Goal: Task Accomplishment & Management: Complete application form

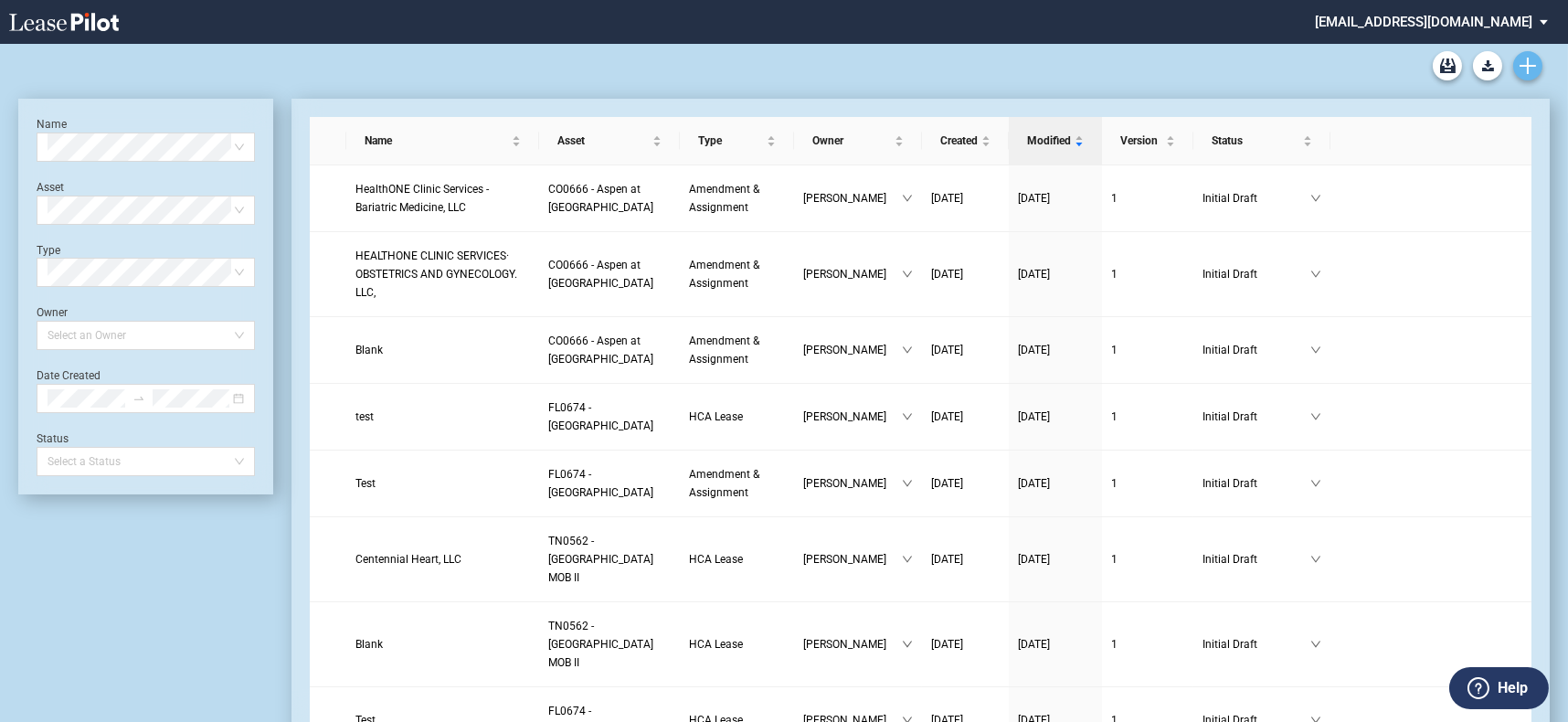
click at [1518, 66] on link "Create new document" at bounding box center [1527, 65] width 29 height 29
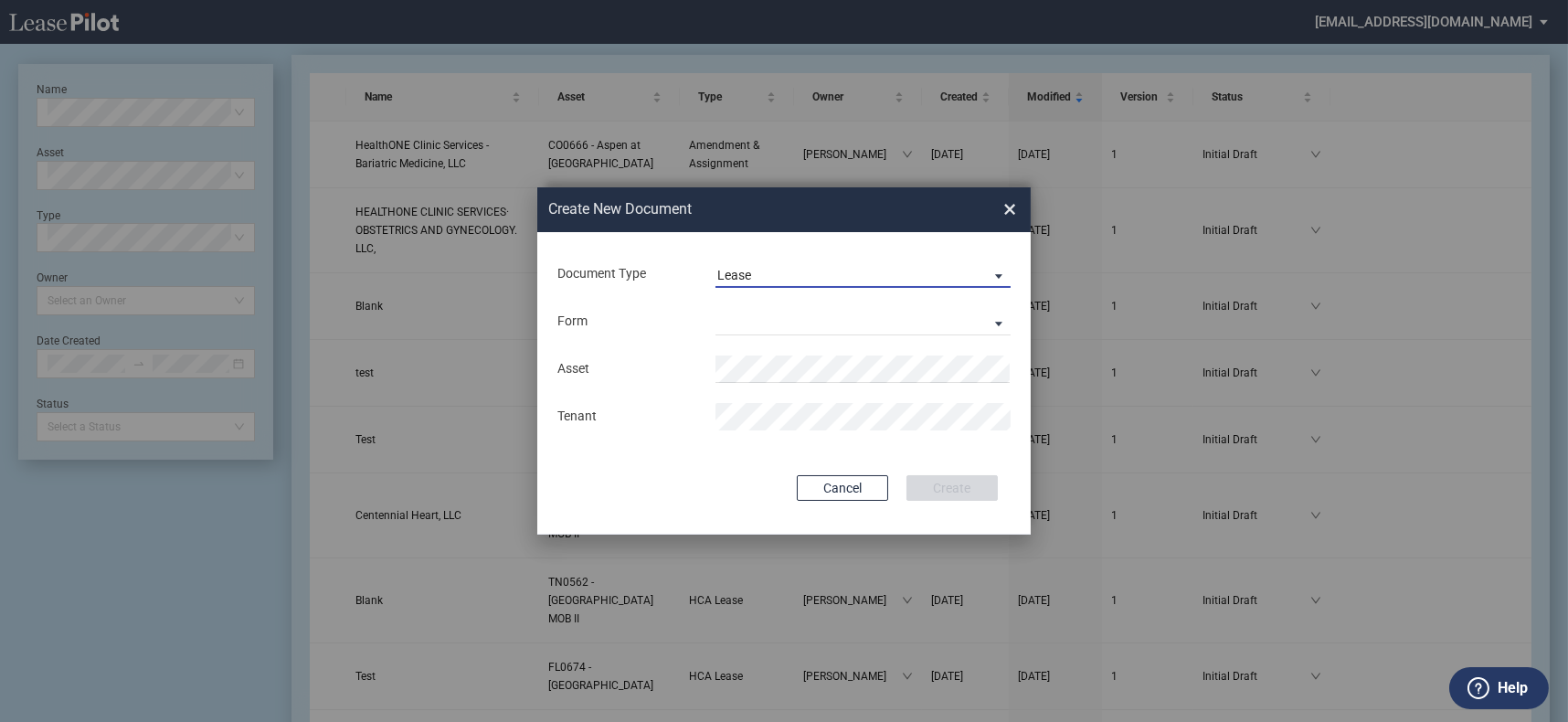
click at [880, 279] on span "Lease" at bounding box center [849, 276] width 262 height 19
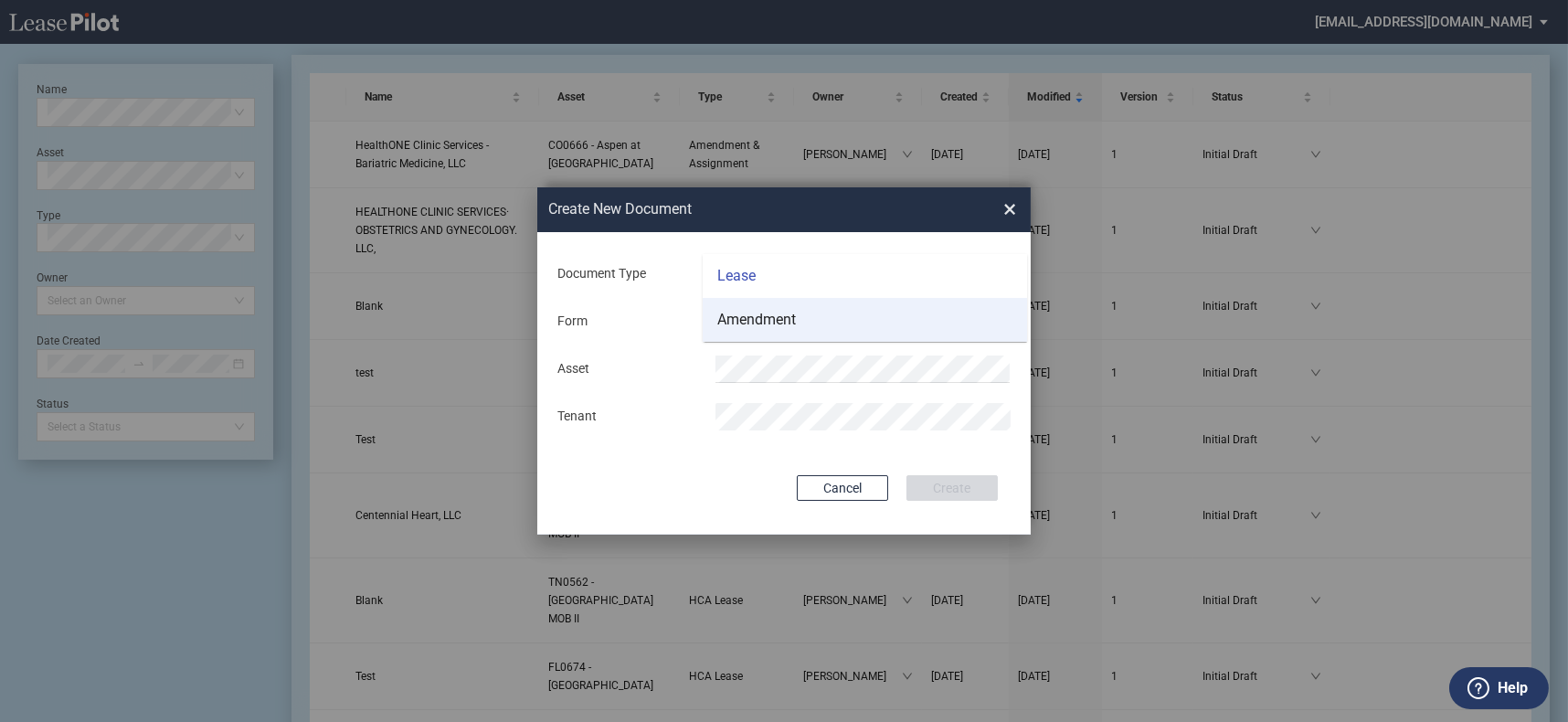
click at [866, 306] on md-option "Amendment" at bounding box center [864, 319] width 325 height 44
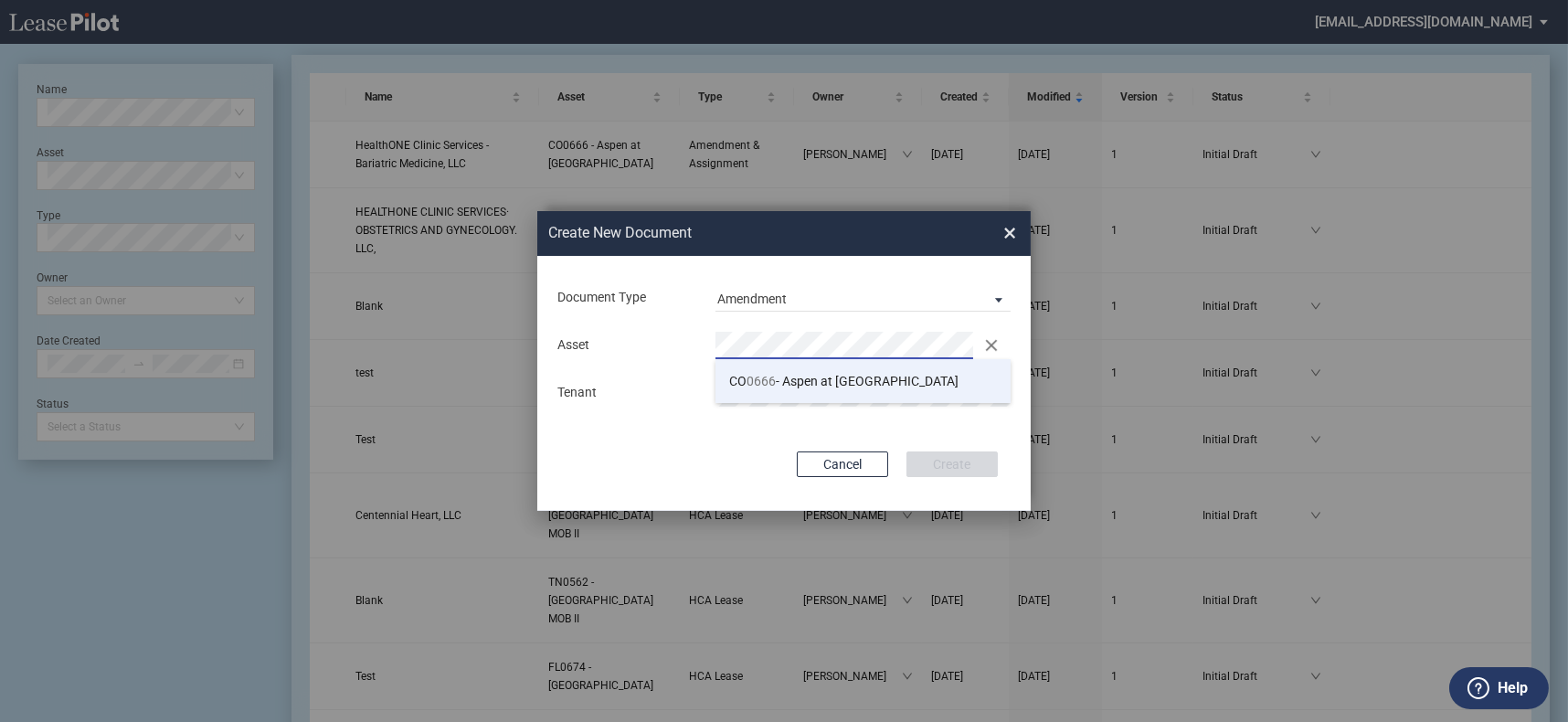
click at [824, 389] on li "CO 0666 - Aspen at Sky Ridge" at bounding box center [863, 381] width 295 height 44
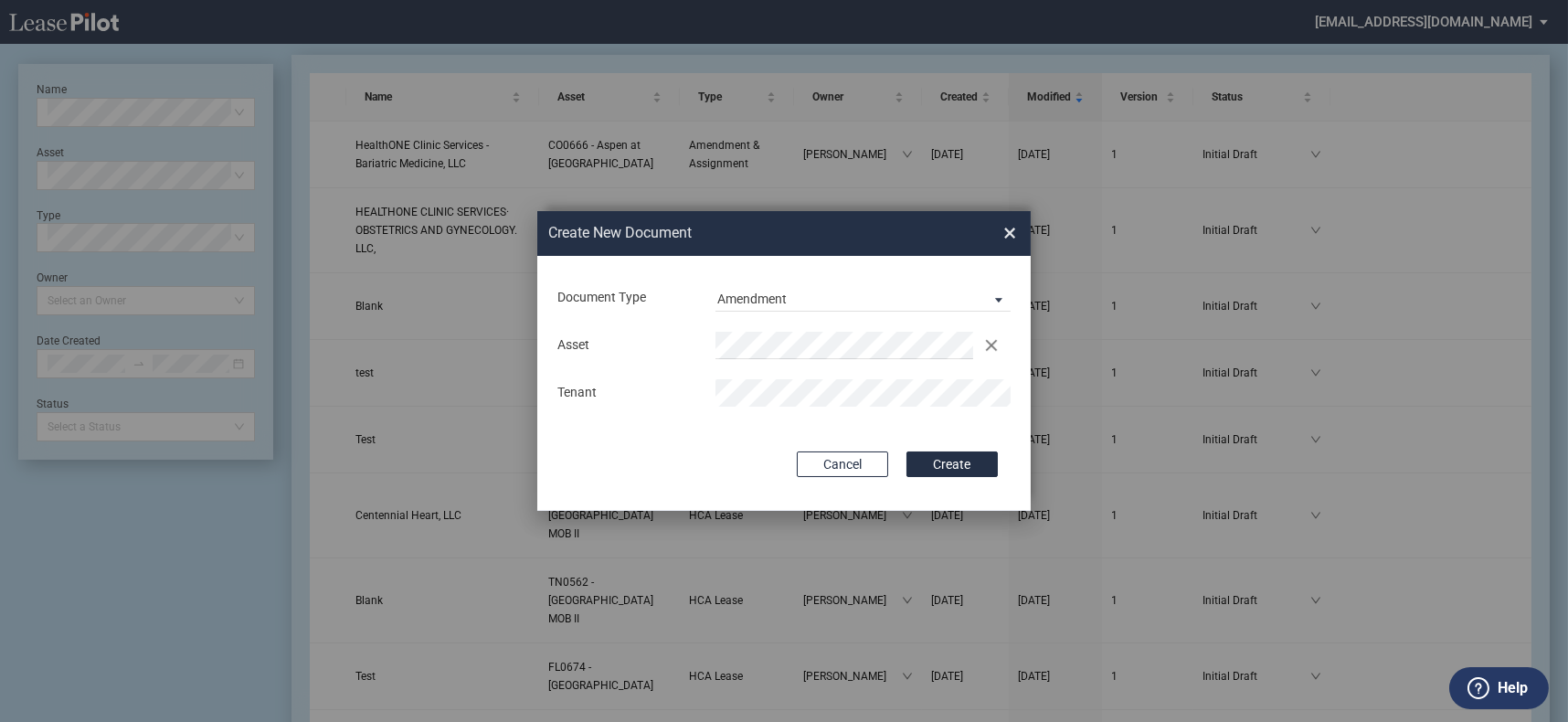
click at [601, 351] on div "Asset" at bounding box center [625, 345] width 158 height 19
click at [946, 454] on button "Create" at bounding box center [952, 463] width 91 height 25
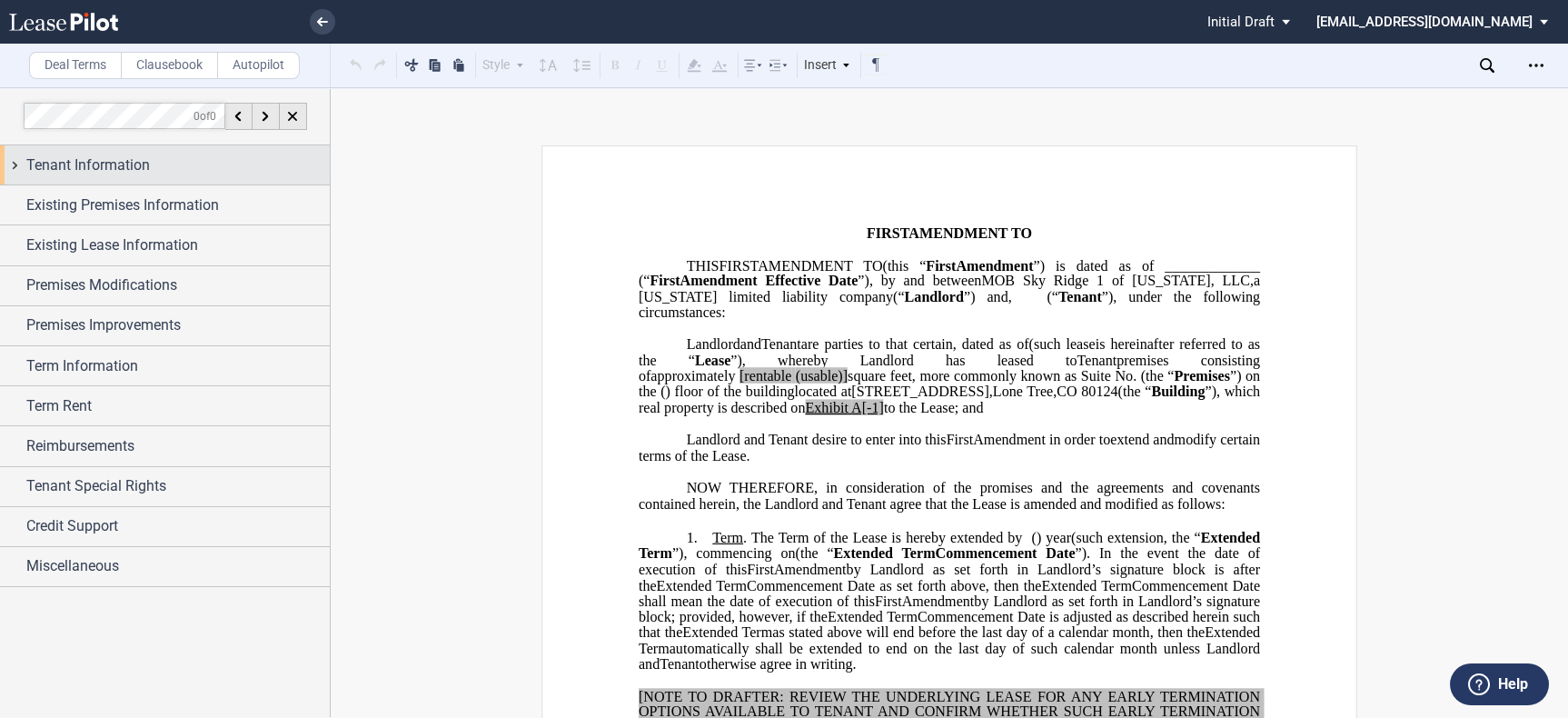
click at [177, 169] on div "Tenant Information" at bounding box center [178, 166] width 303 height 22
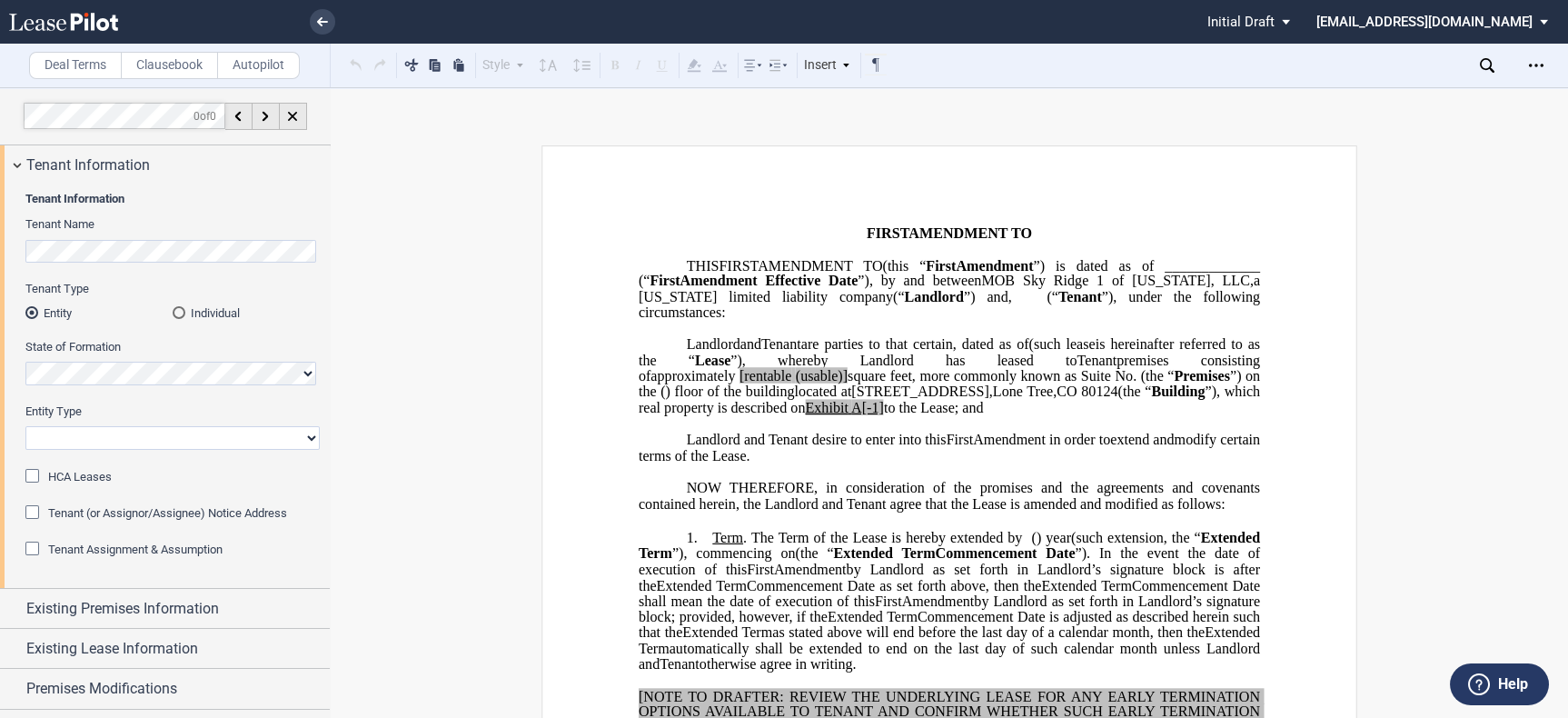
click at [31, 544] on div "Tenant Assignment & Assumption" at bounding box center [34, 551] width 19 height 19
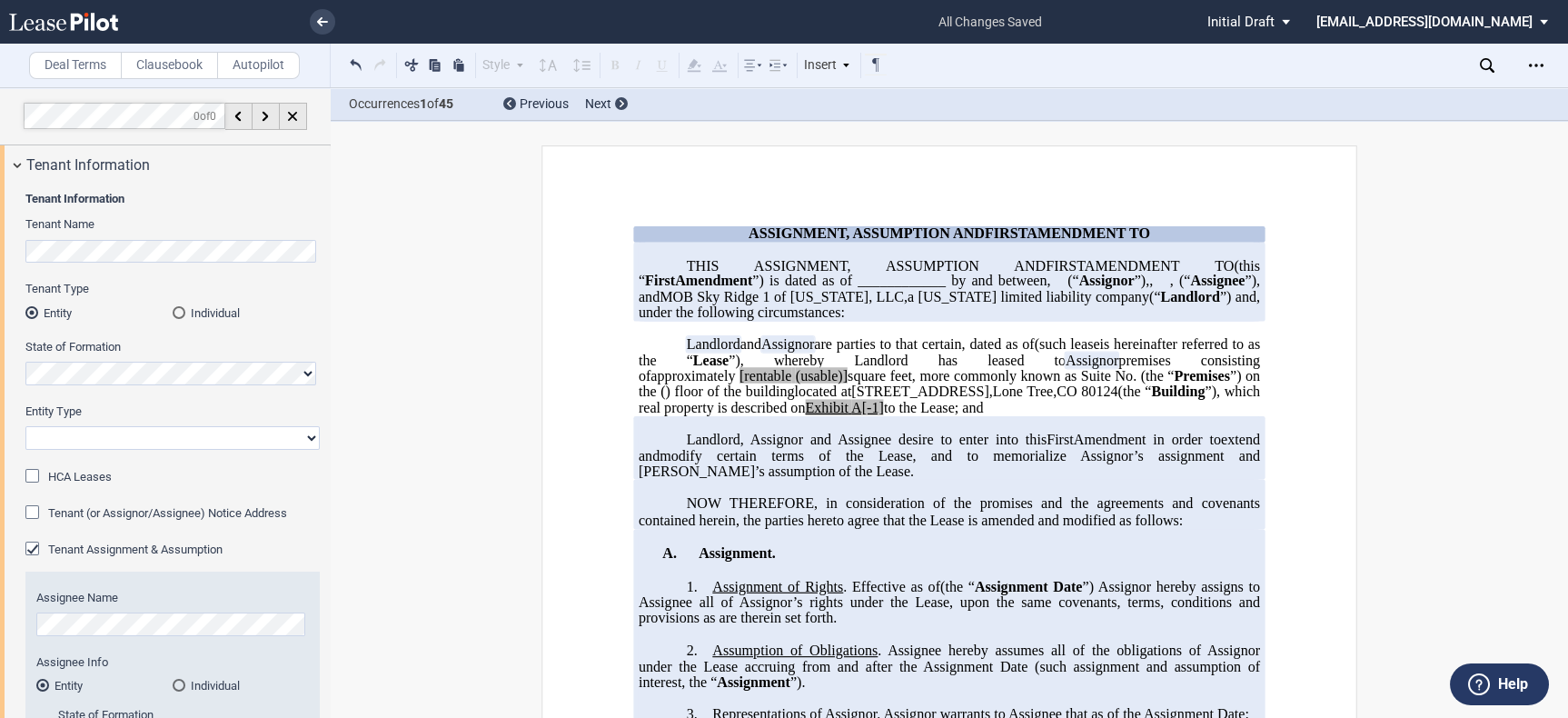
click at [346, 241] on div "Deal Terms Clausebook Autopilot Style Normal 8pt 9pt 10pt 10.5pt 11pt 12pt 14pt…" at bounding box center [784, 402] width 1568 height 631
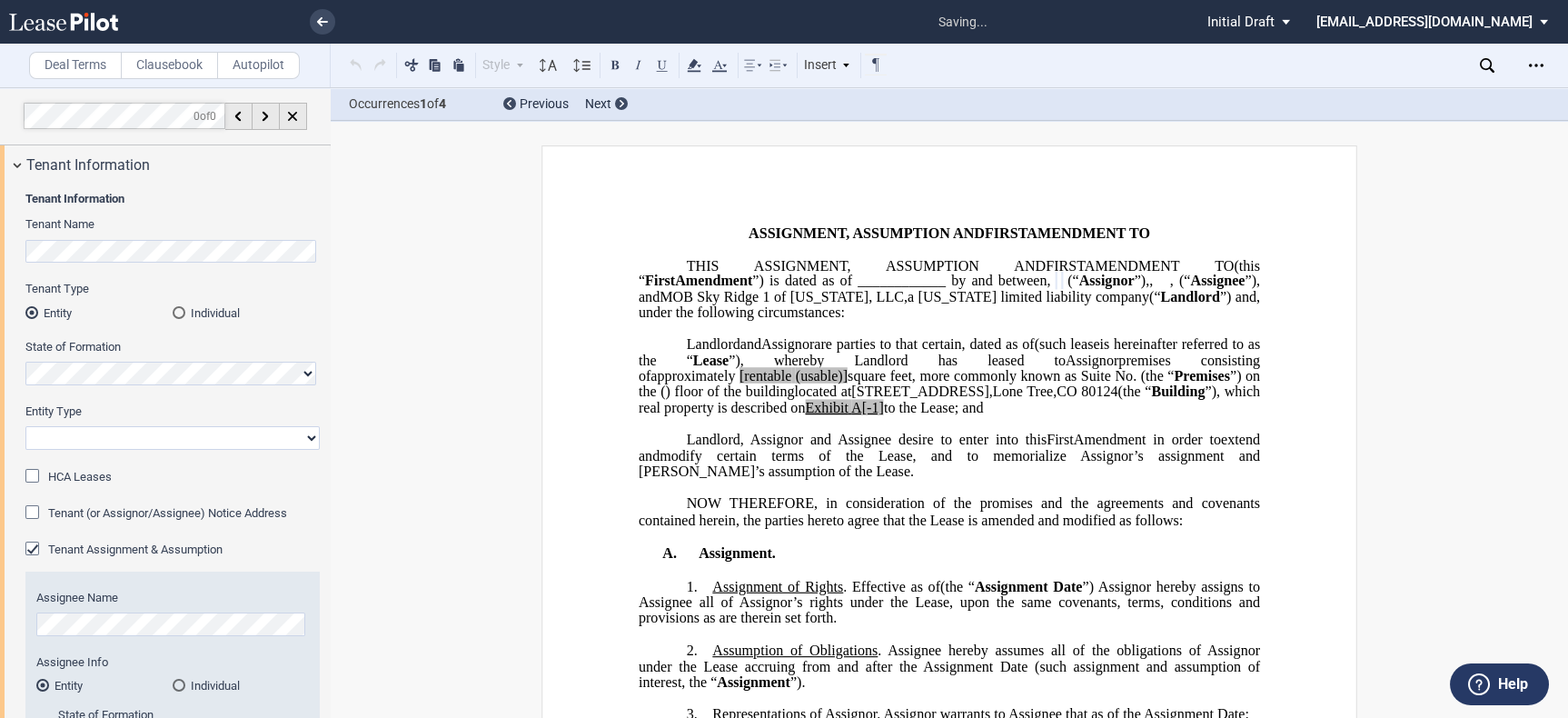
click at [173, 429] on select "Corporation Limited Liability Company General Partnership Limited Partnership O…" at bounding box center [172, 439] width 294 height 24
select select "Other"
click at [25, 427] on select "Corporation Limited Liability Company General Partnership Limited Partnership O…" at bounding box center [172, 439] width 294 height 24
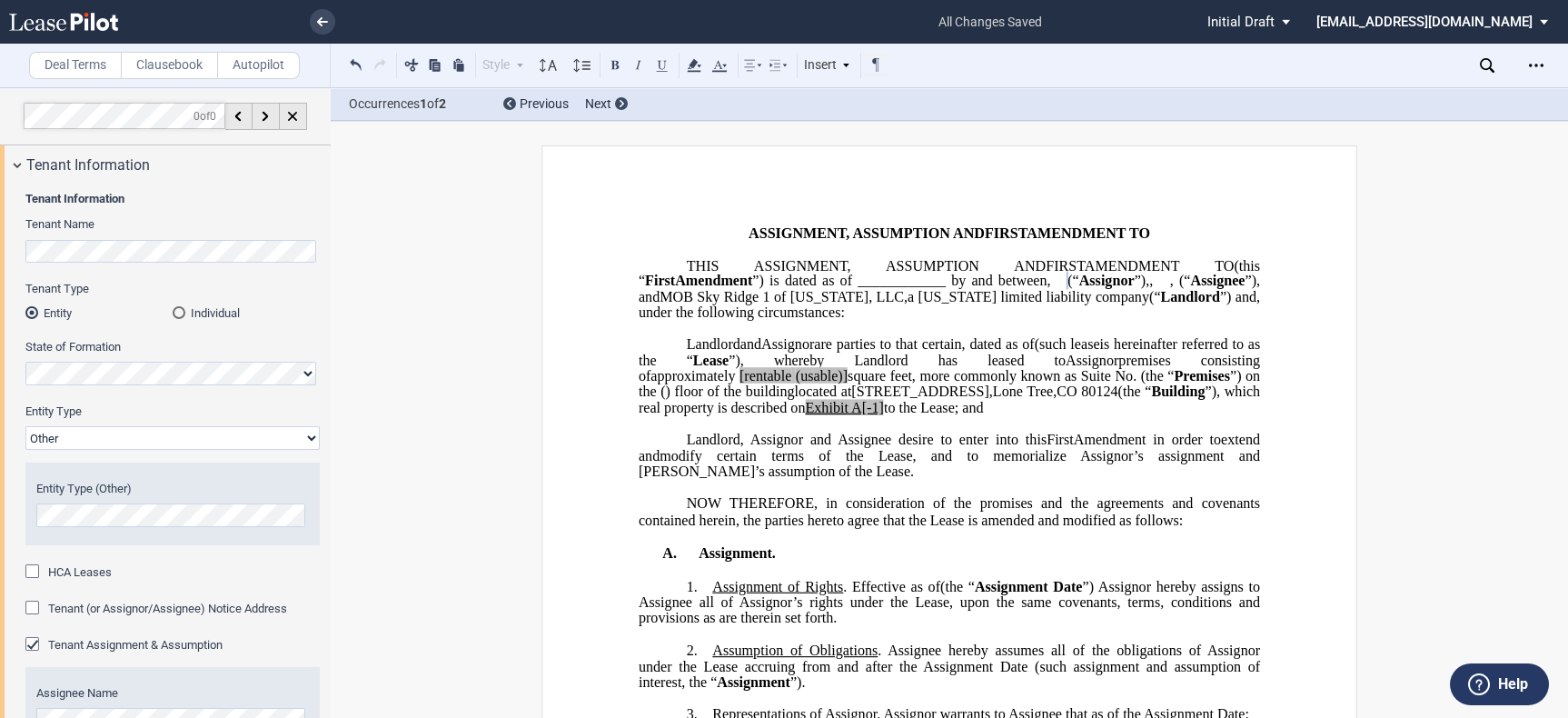
click at [340, 11] on li at bounding box center [344, 21] width 9 height 43
click at [331, 15] on link at bounding box center [322, 21] width 25 height 25
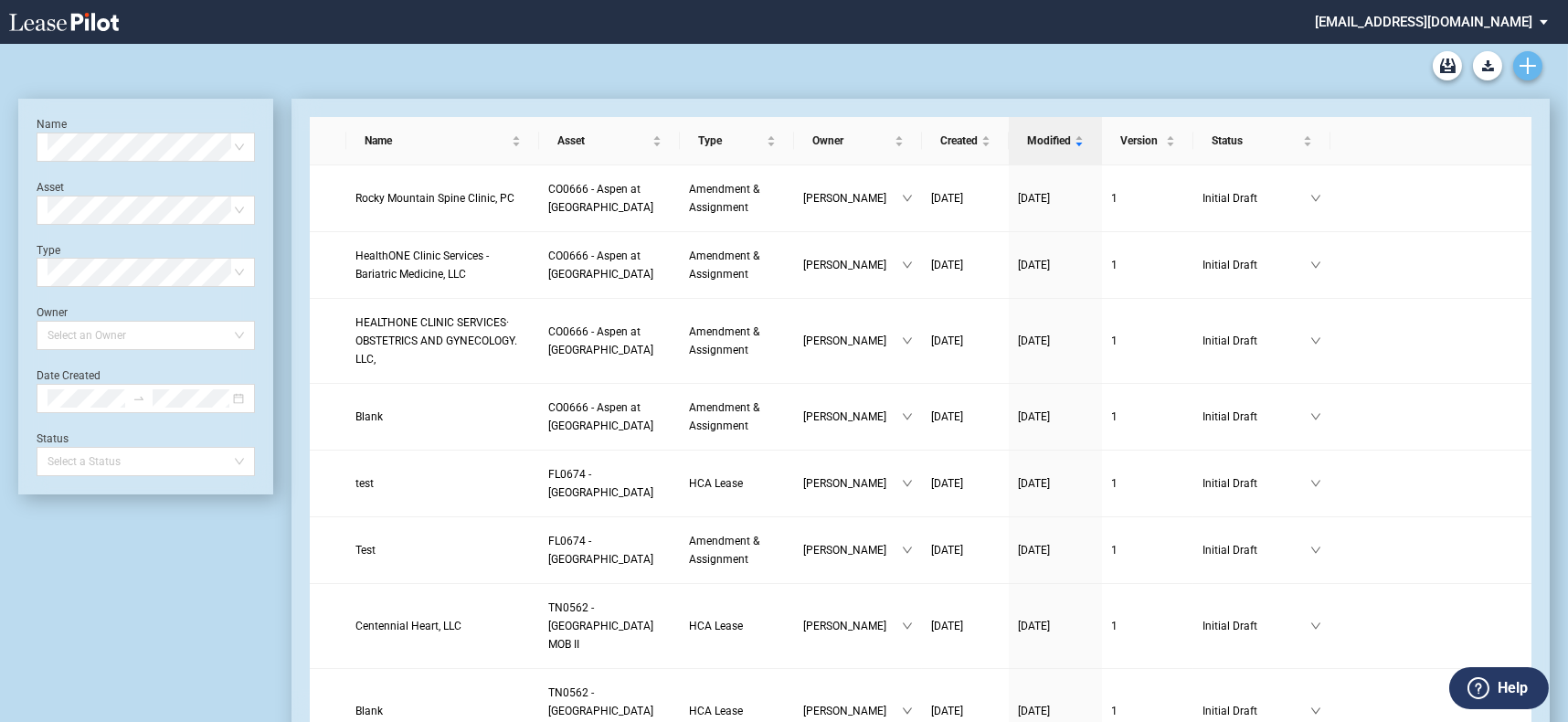
click at [1534, 60] on icon "Create new document" at bounding box center [1528, 66] width 17 height 17
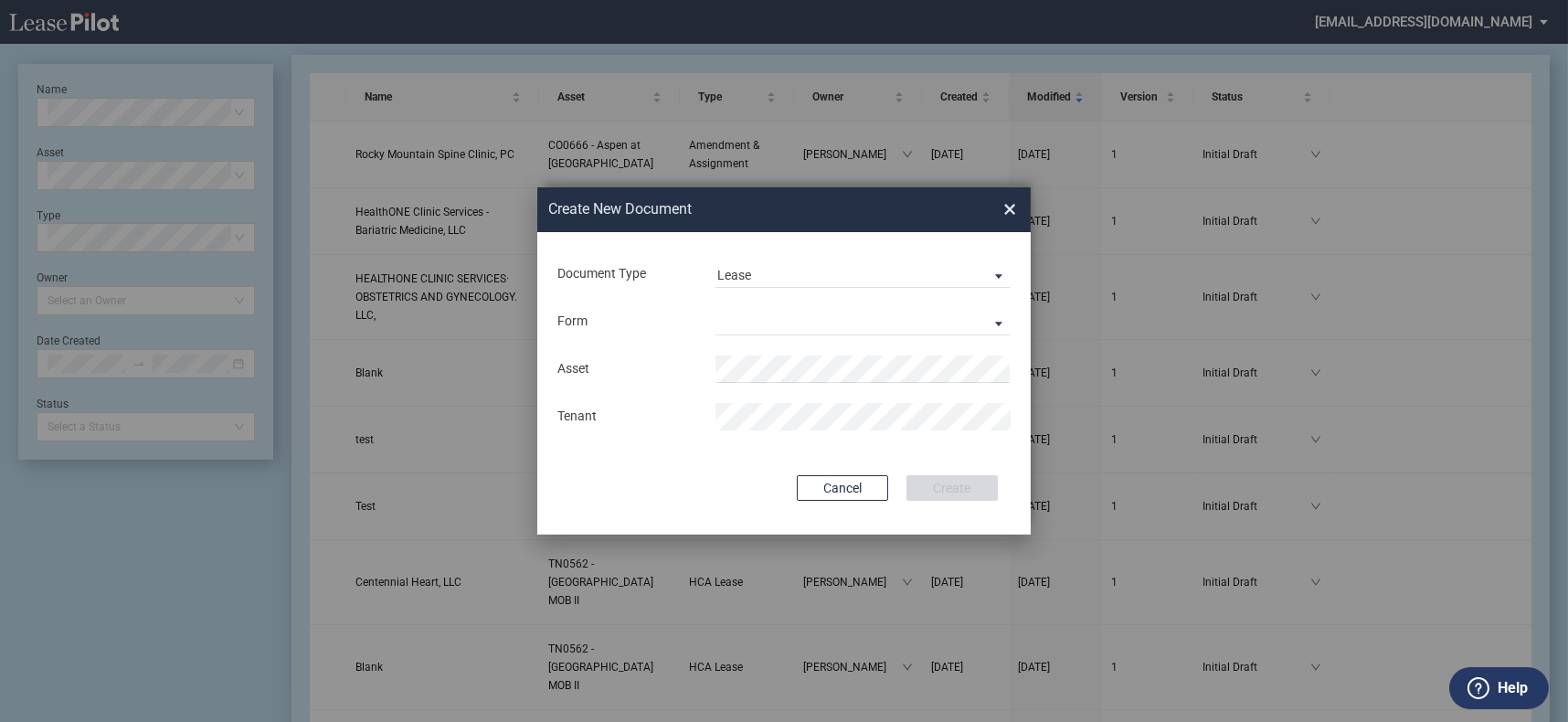
click at [862, 213] on h2 "Create New Document" at bounding box center [743, 209] width 389 height 20
click at [796, 319] on md-select "Medical Office Lease Scottsdale Lease Louisville Lease 1370 Medical Place Lease…" at bounding box center [863, 321] width 295 height 27
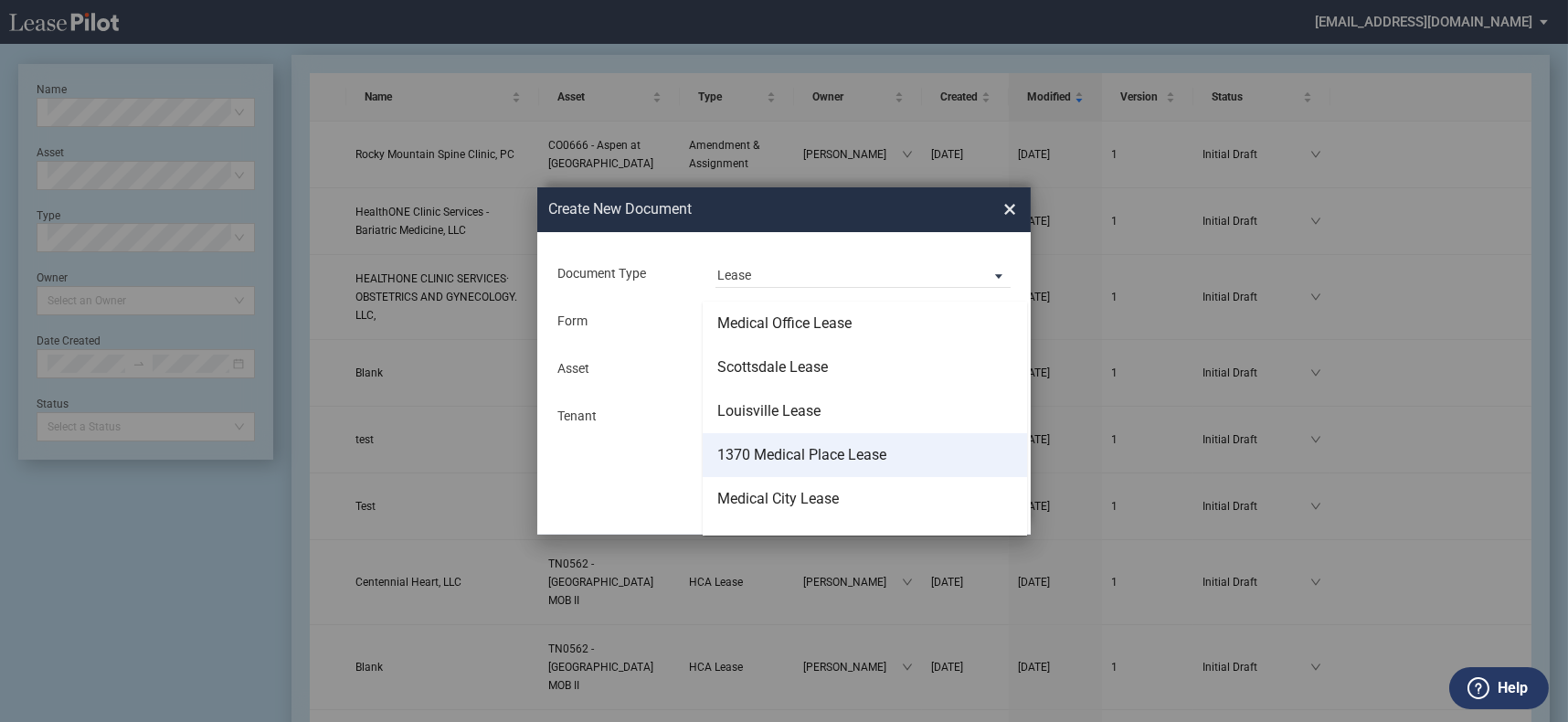
scroll to position [116, 0]
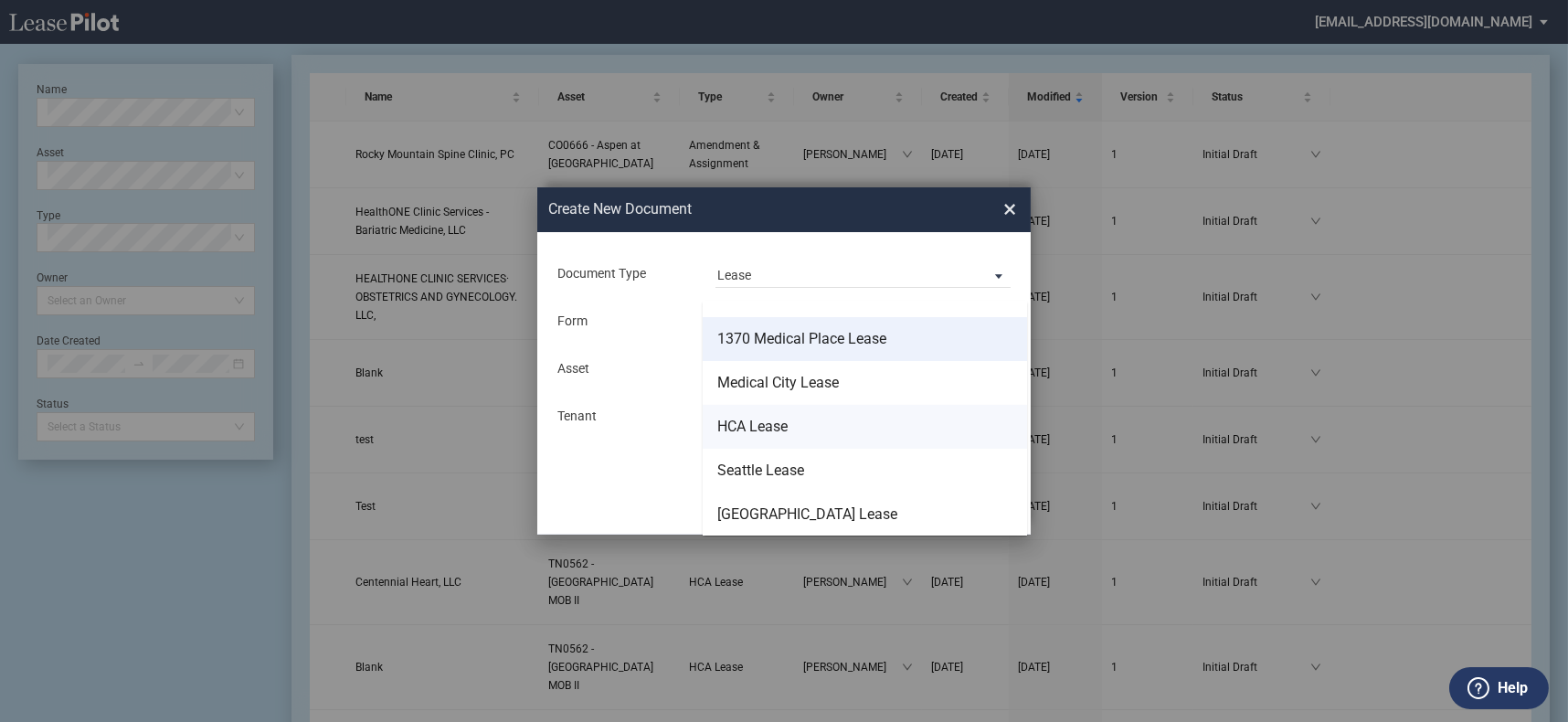
click at [800, 435] on md-option "HCA Lease" at bounding box center [864, 426] width 325 height 44
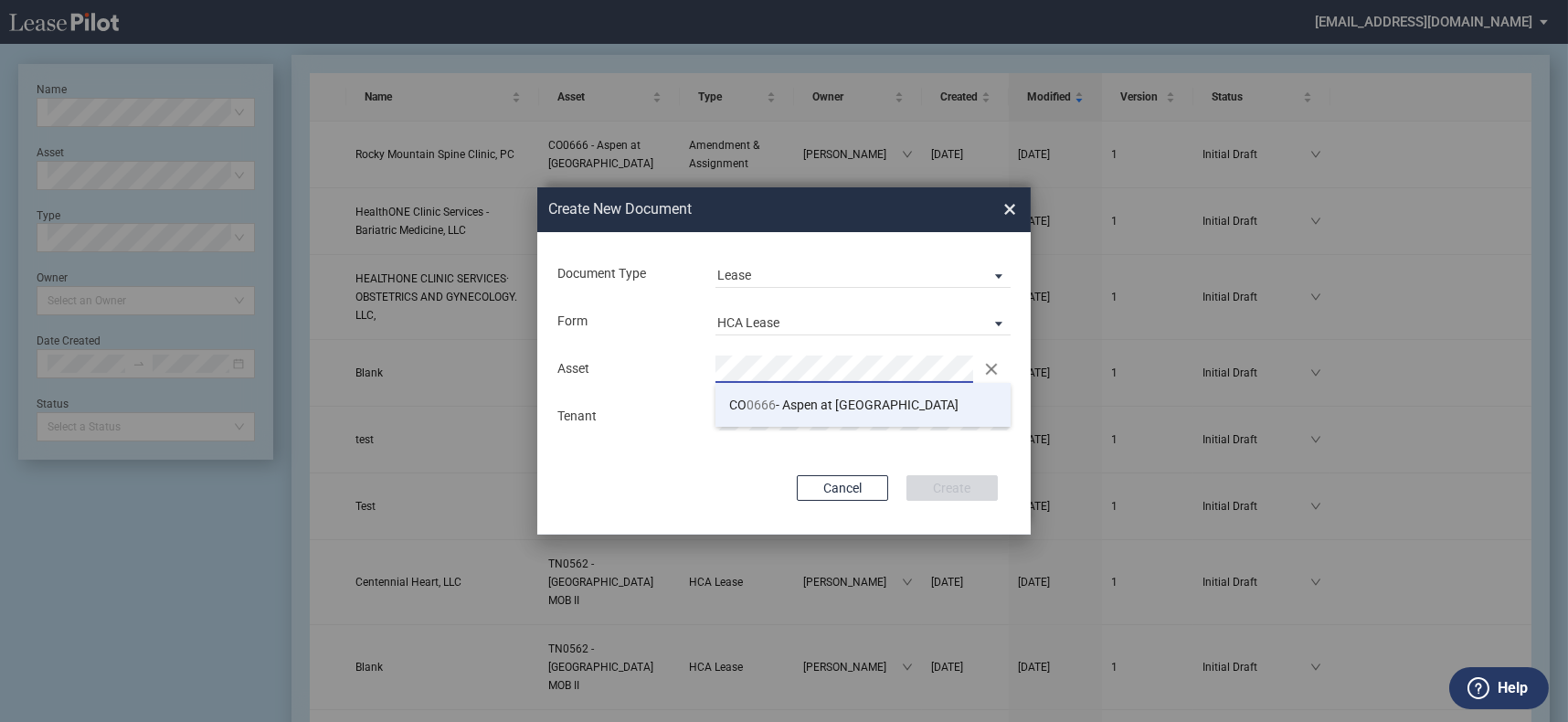
click at [802, 397] on span "CO 0666 - Aspen at Sky Ridge" at bounding box center [844, 405] width 230 height 15
click at [920, 460] on div "Document Type Lease Lease Amendment Deal Type Office Deal Type Office Form HCA …" at bounding box center [784, 382] width 493 height 302
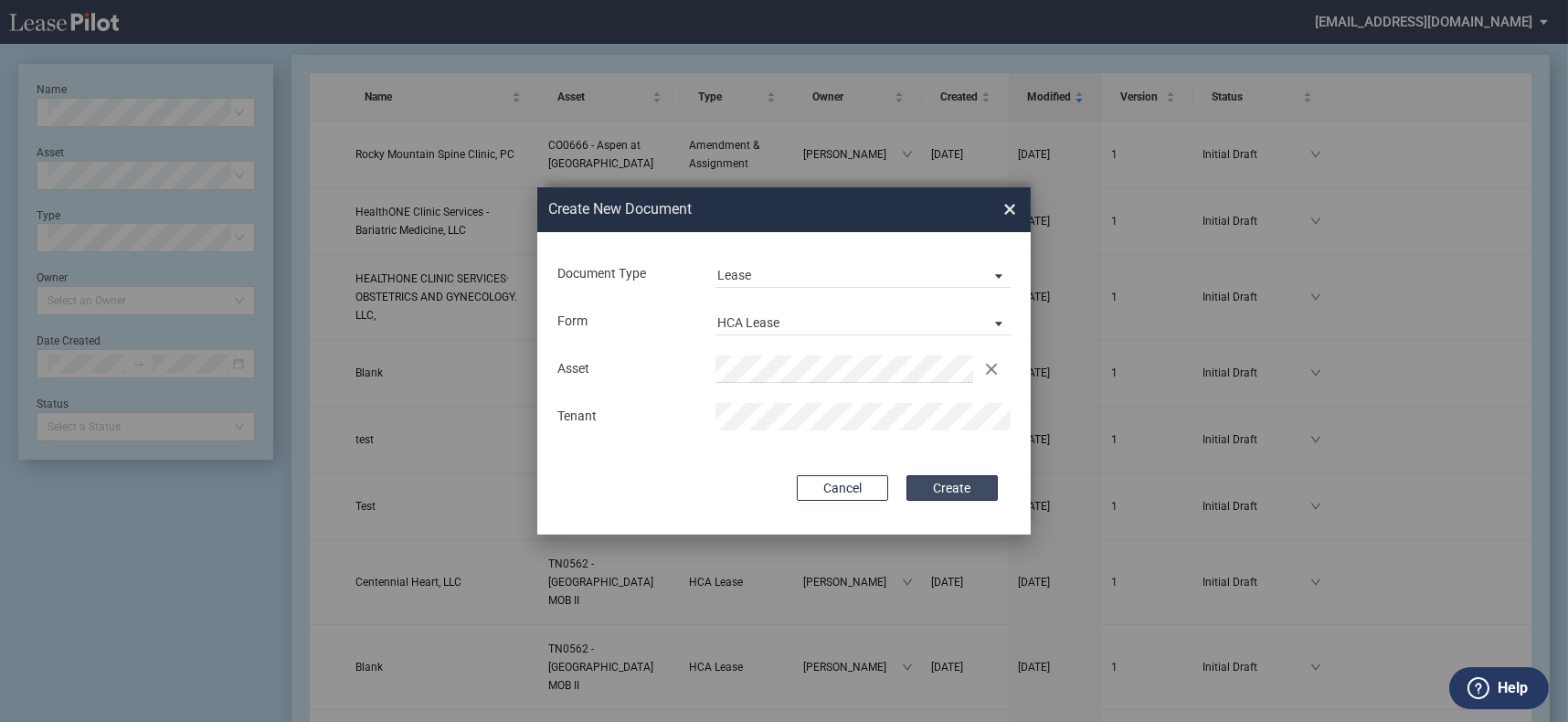
click at [940, 485] on button "Create" at bounding box center [952, 488] width 91 height 25
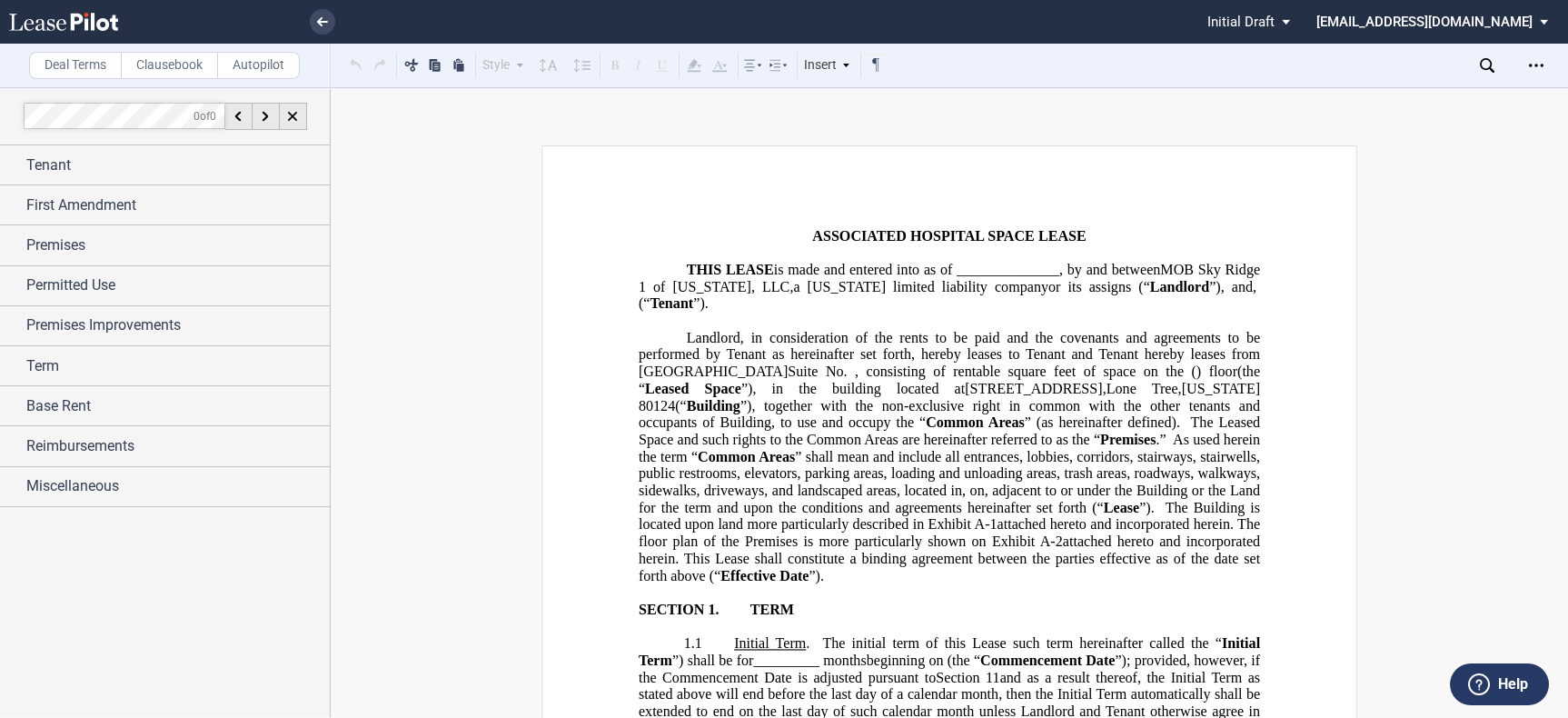
click at [867, 216] on p "﻿" at bounding box center [949, 219] width 622 height 18
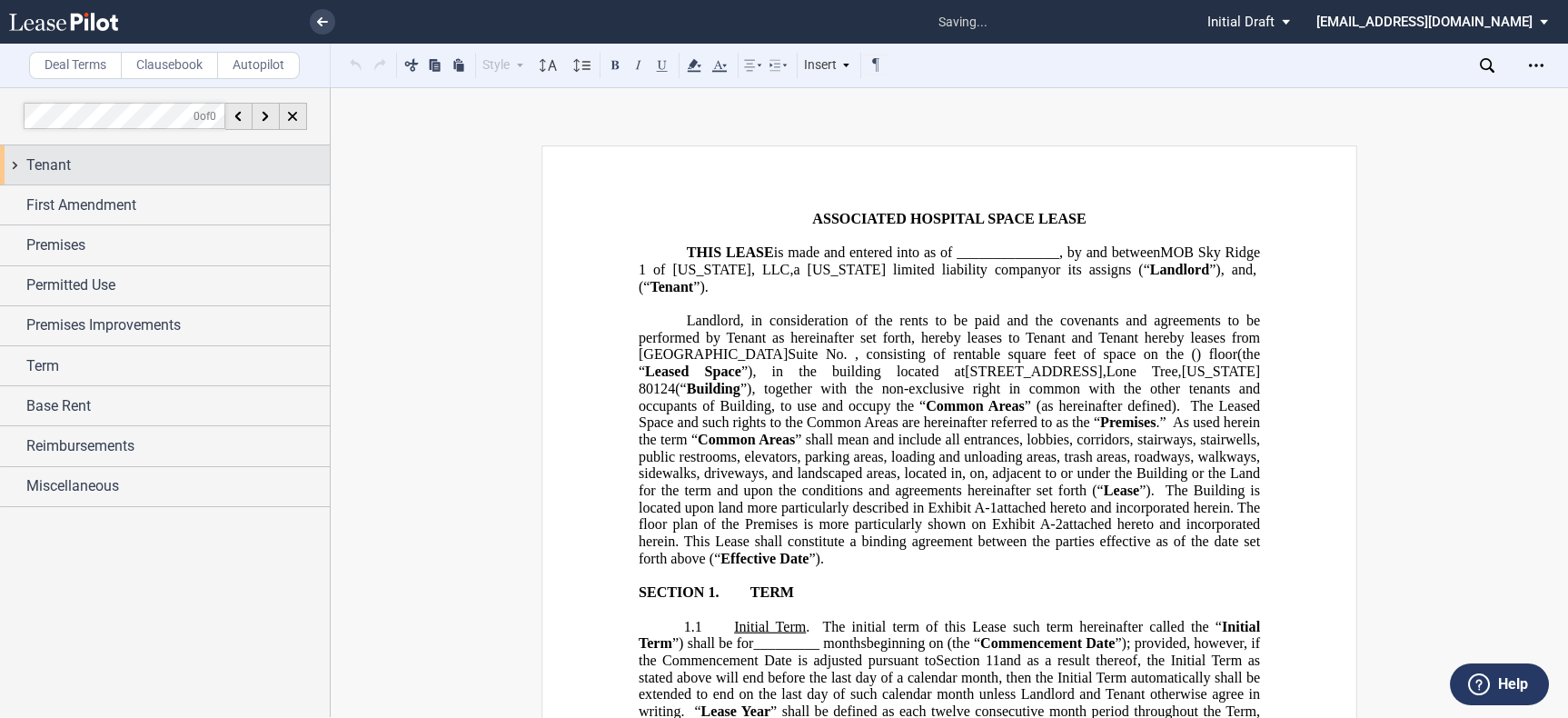
click at [95, 151] on div "Tenant" at bounding box center [165, 165] width 329 height 39
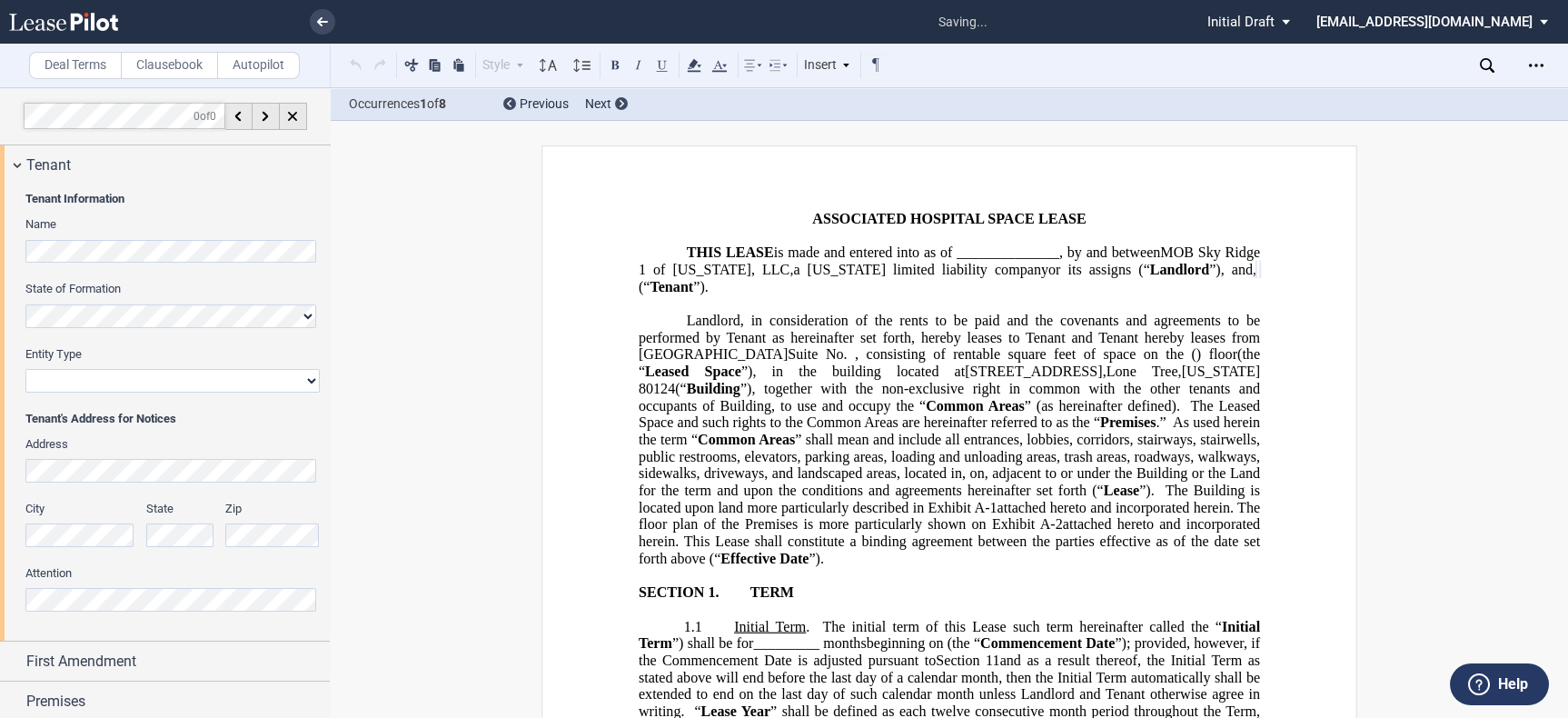
click at [131, 389] on select "Corporation Limited Liability Company General Partnership Limited Partnership O…" at bounding box center [172, 381] width 294 height 24
select select "limited liability company"
click at [25, 369] on select "Corporation Limited Liability Company General Partnership Limited Partnership O…" at bounding box center [172, 381] width 294 height 24
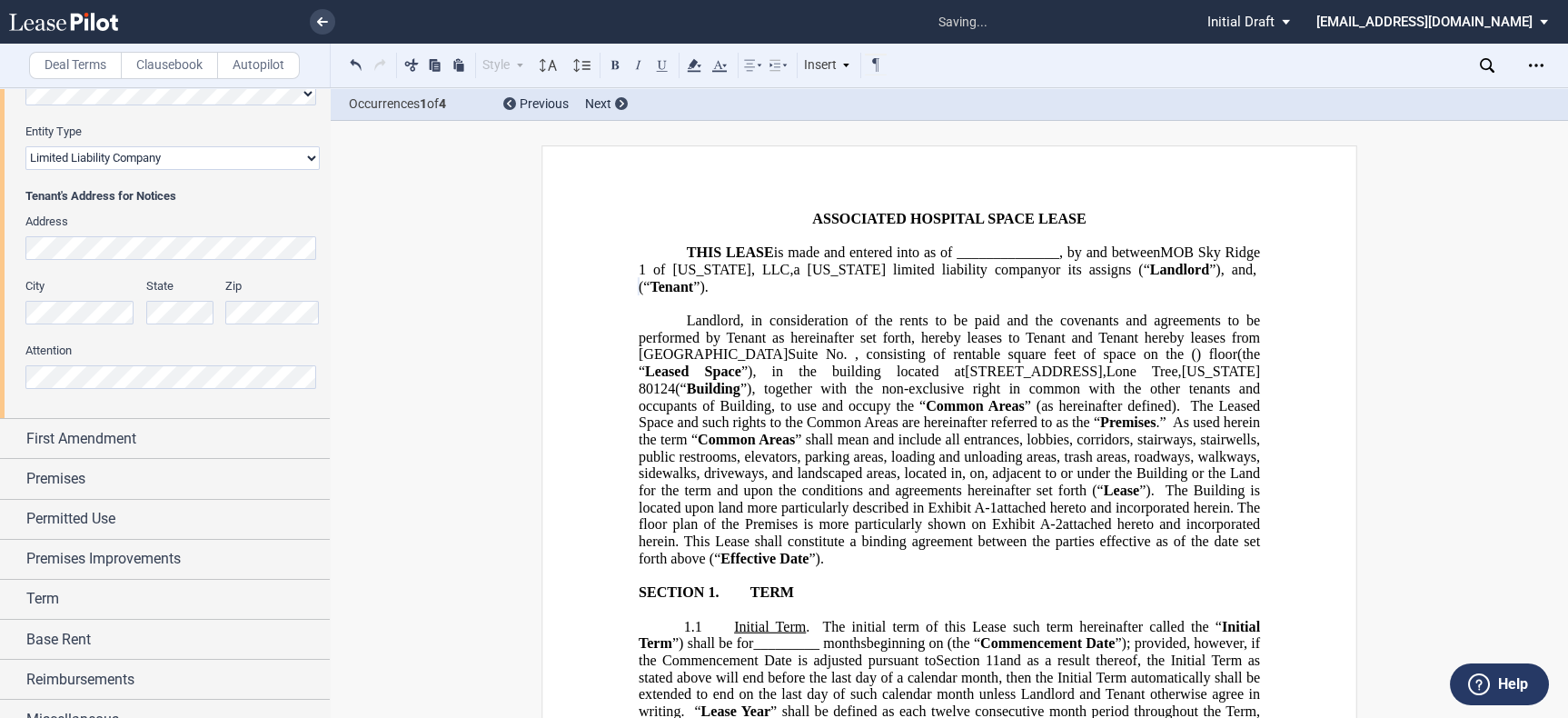
scroll to position [245, 0]
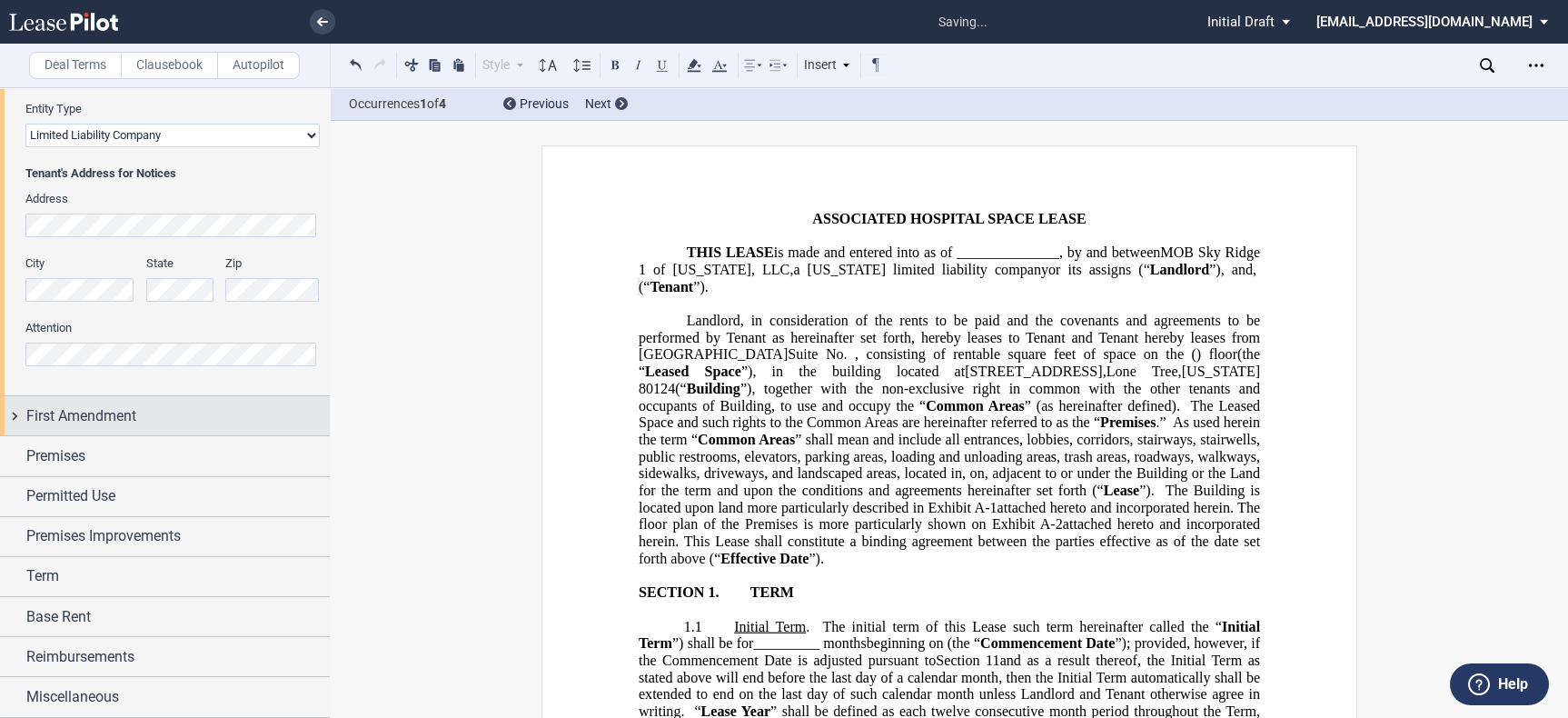
click at [145, 421] on div "First Amendment" at bounding box center [178, 416] width 303 height 22
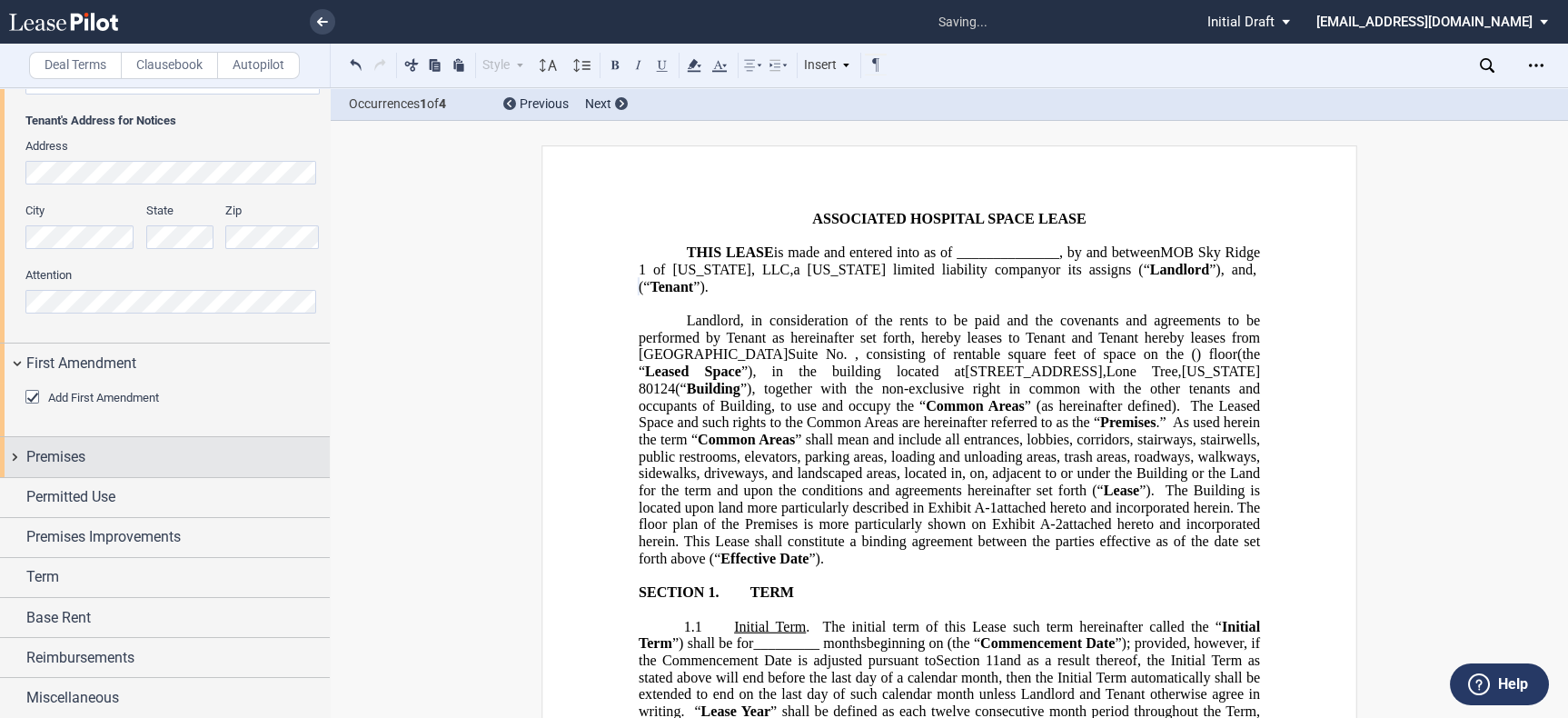
click at [148, 452] on div "Premises" at bounding box center [178, 457] width 303 height 22
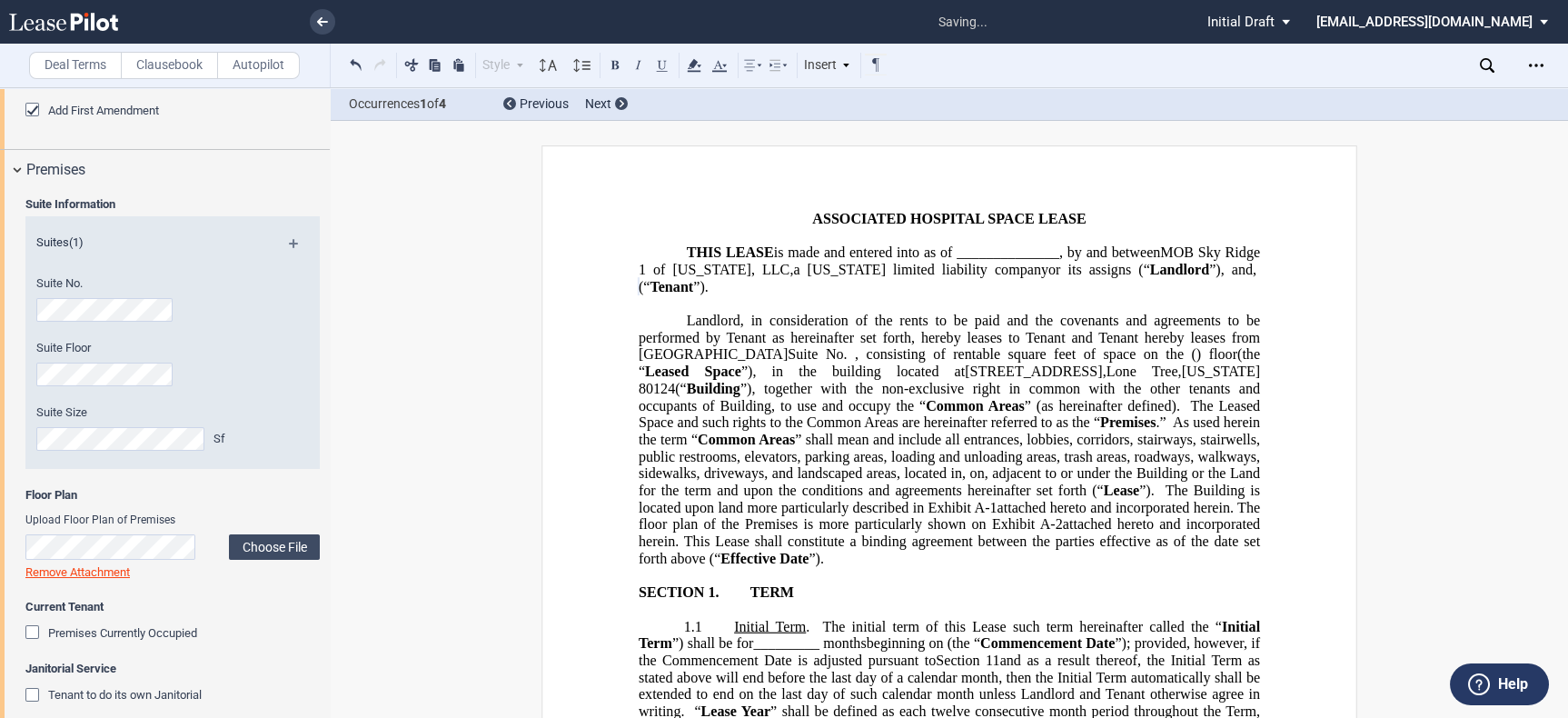
scroll to position [601, 0]
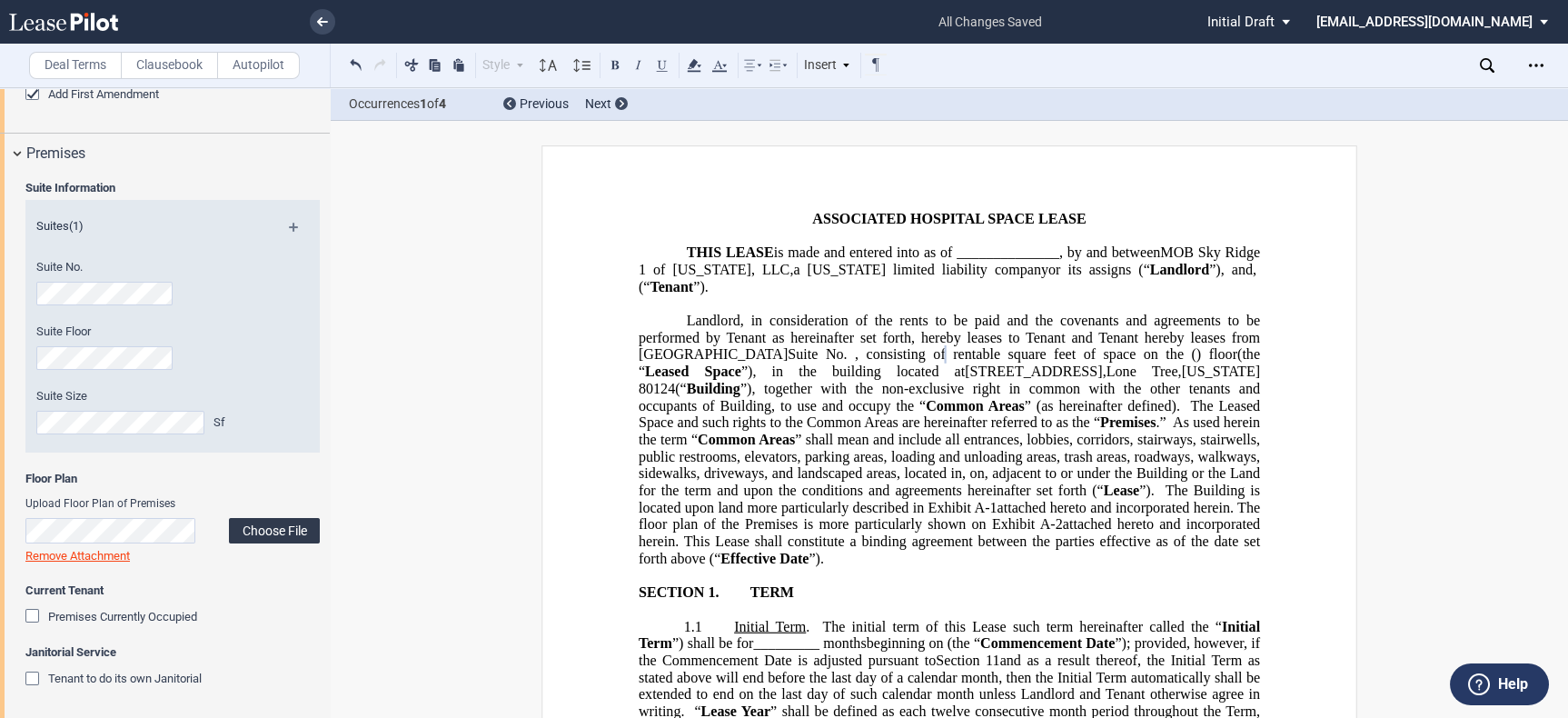
click at [245, 530] on label "Choose File" at bounding box center [274, 530] width 91 height 25
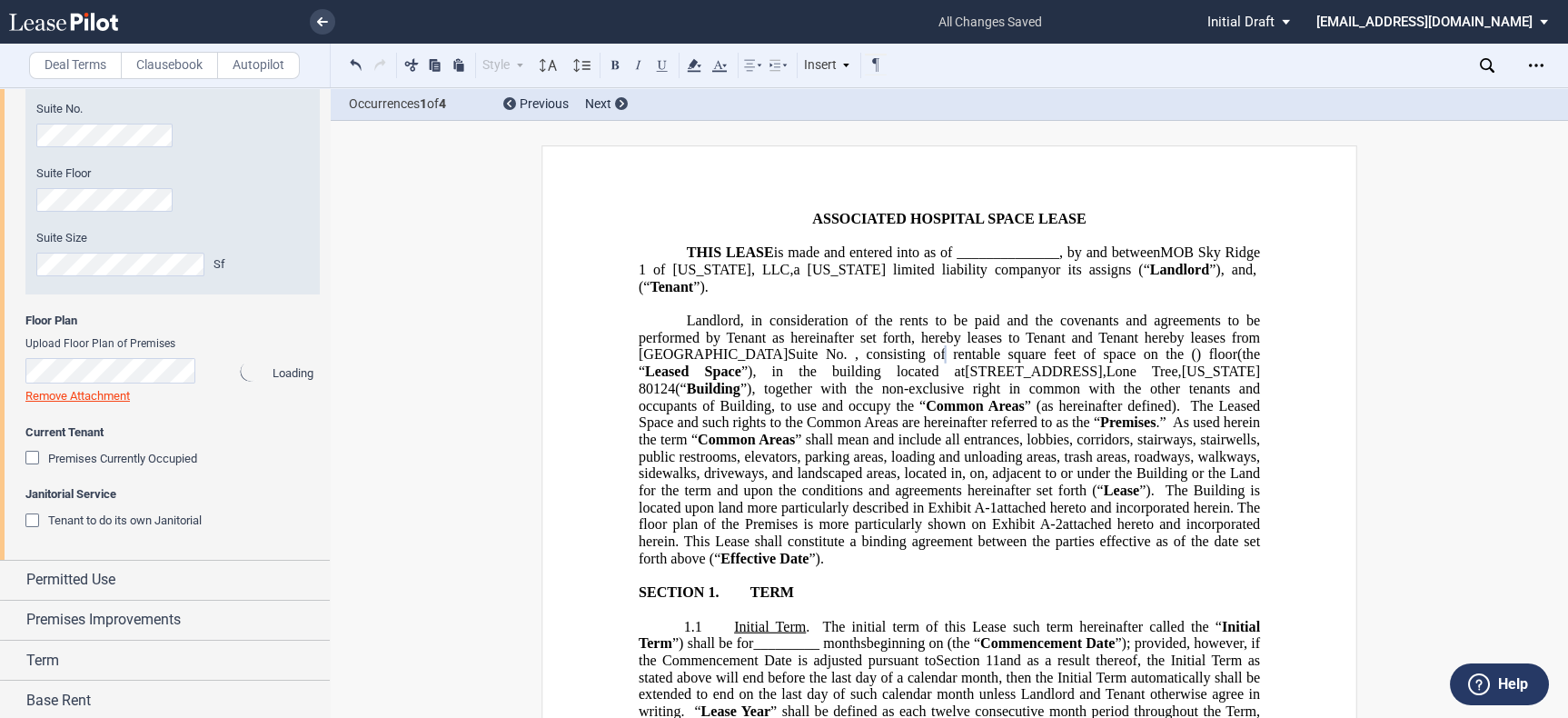
scroll to position [844, 0]
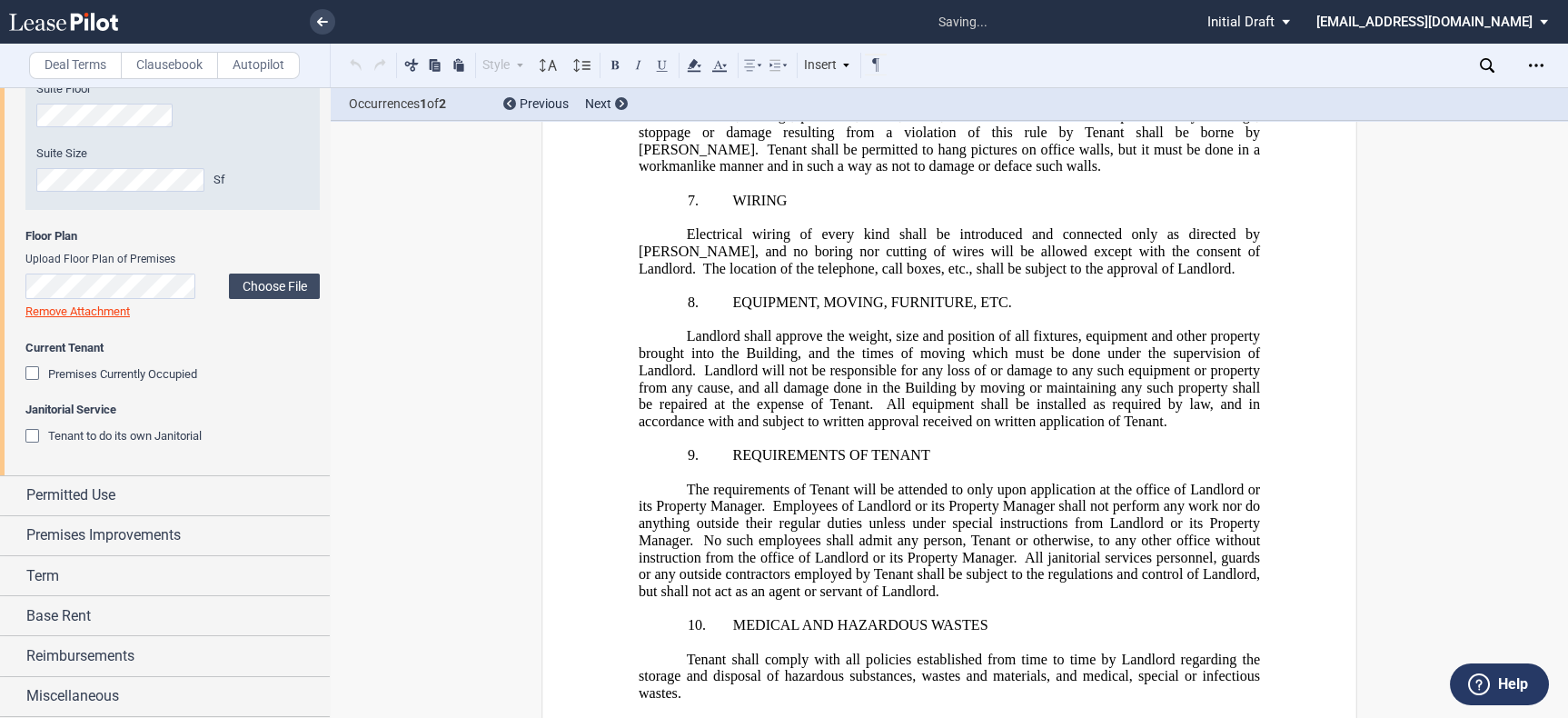
click at [32, 374] on div "Premises Currently Occupied" at bounding box center [34, 376] width 19 height 19
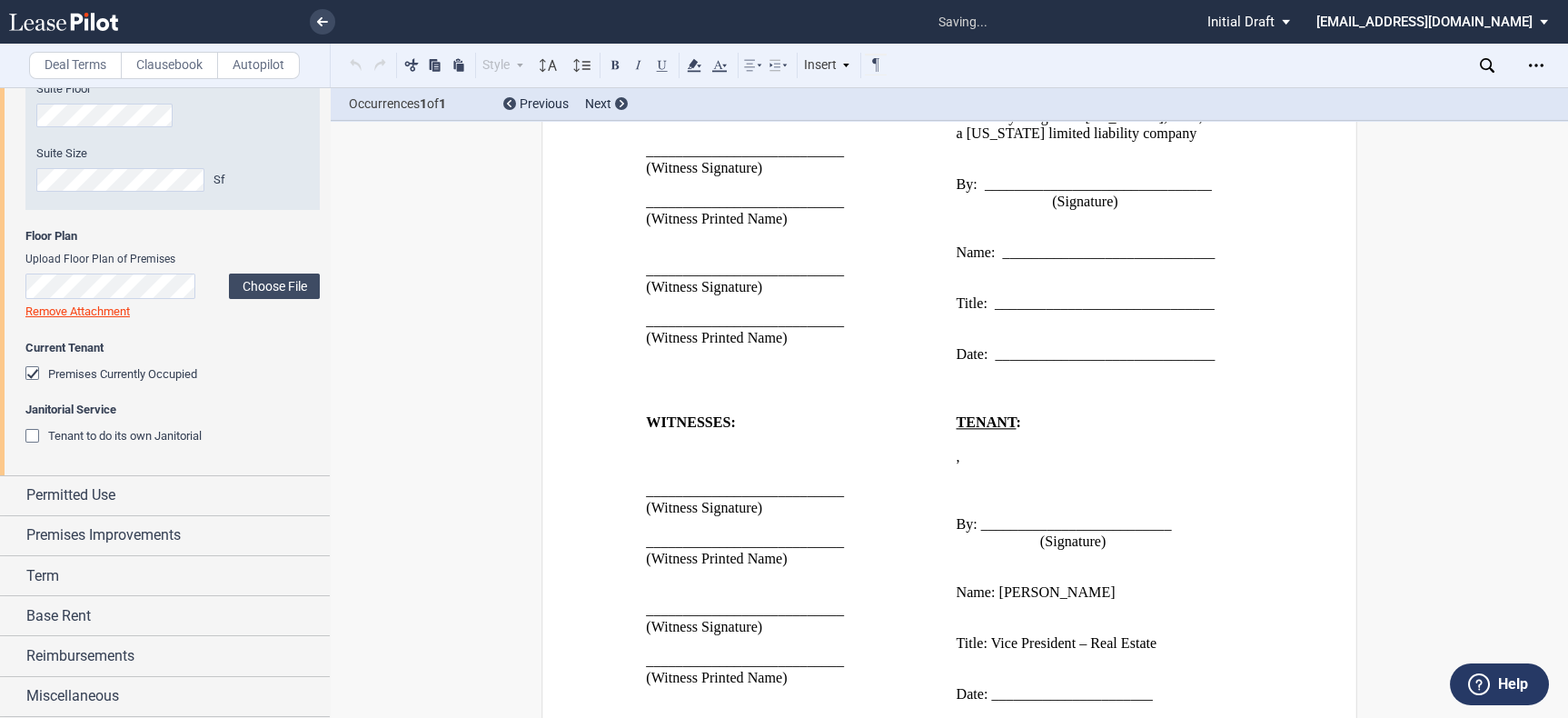
scroll to position [23488, 0]
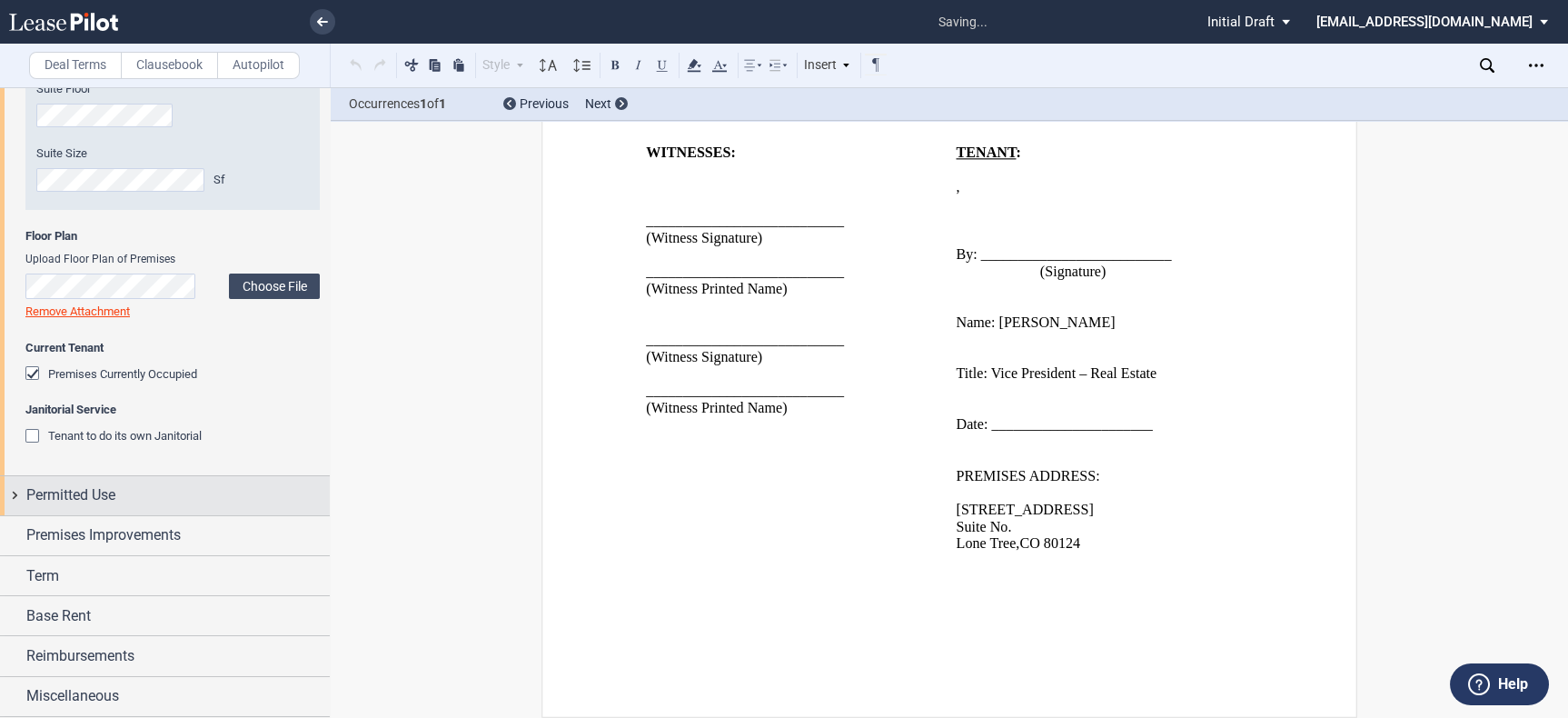
click at [154, 487] on div "Permitted Use" at bounding box center [178, 495] width 303 height 22
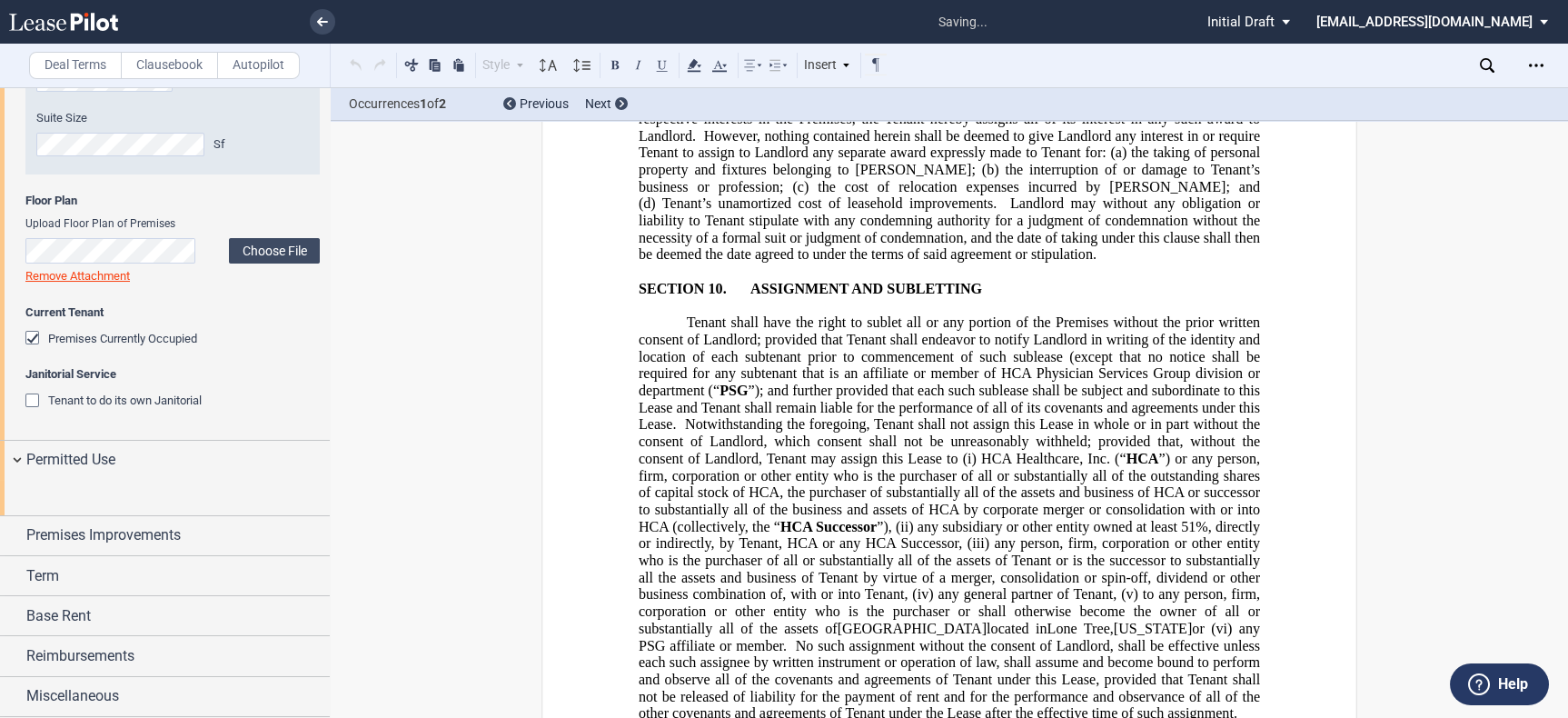
scroll to position [6108, 0]
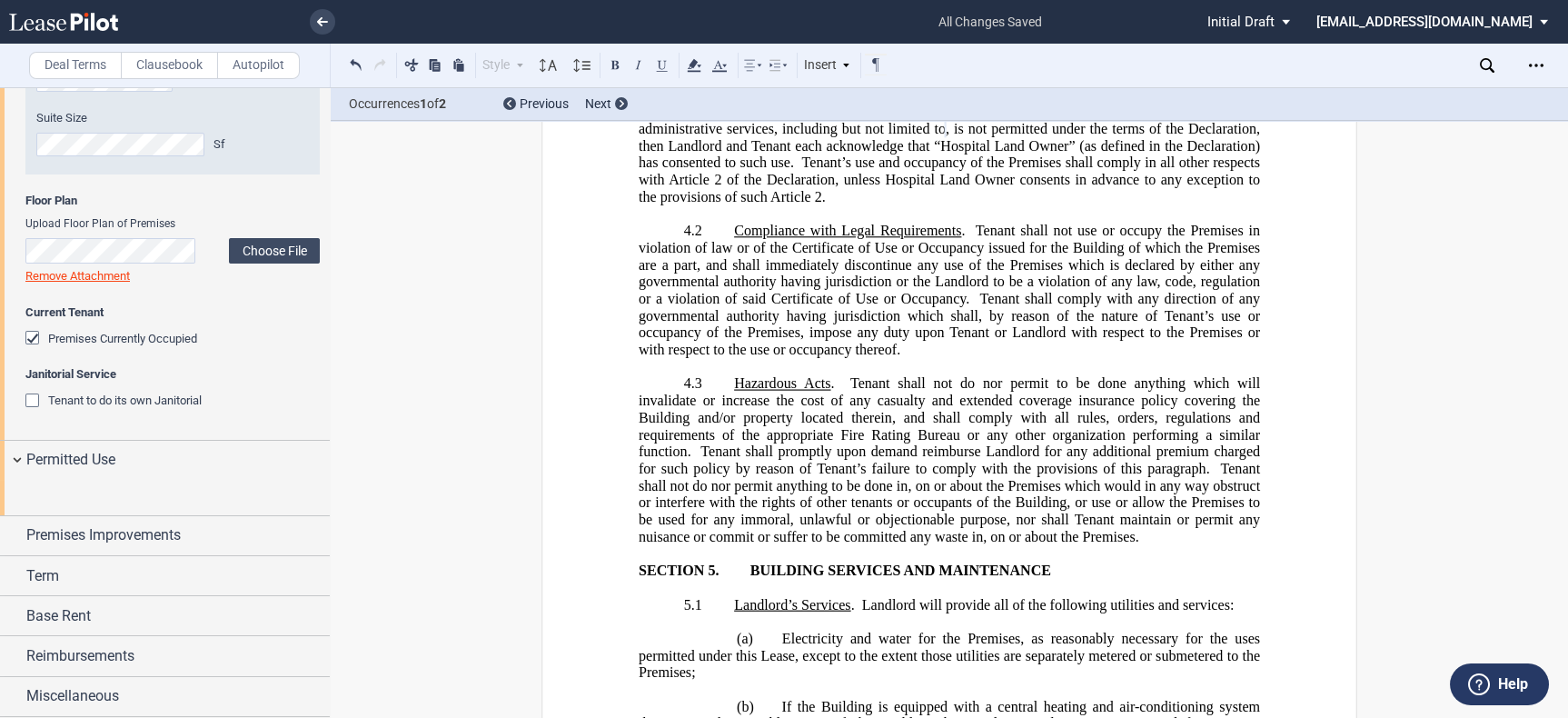
click at [215, 533] on div "Premises Improvements" at bounding box center [178, 536] width 303 height 22
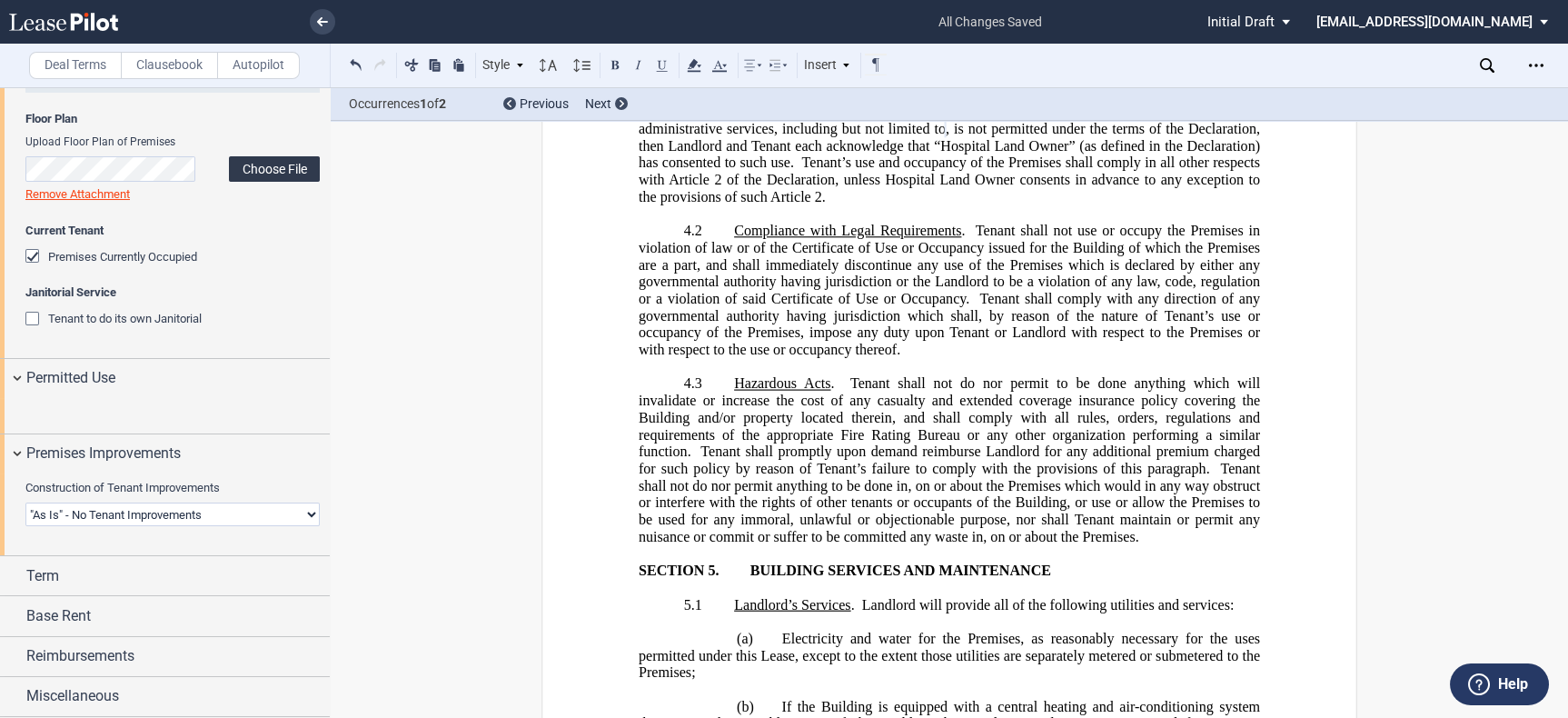
click at [254, 156] on label "Choose File" at bounding box center [274, 168] width 91 height 25
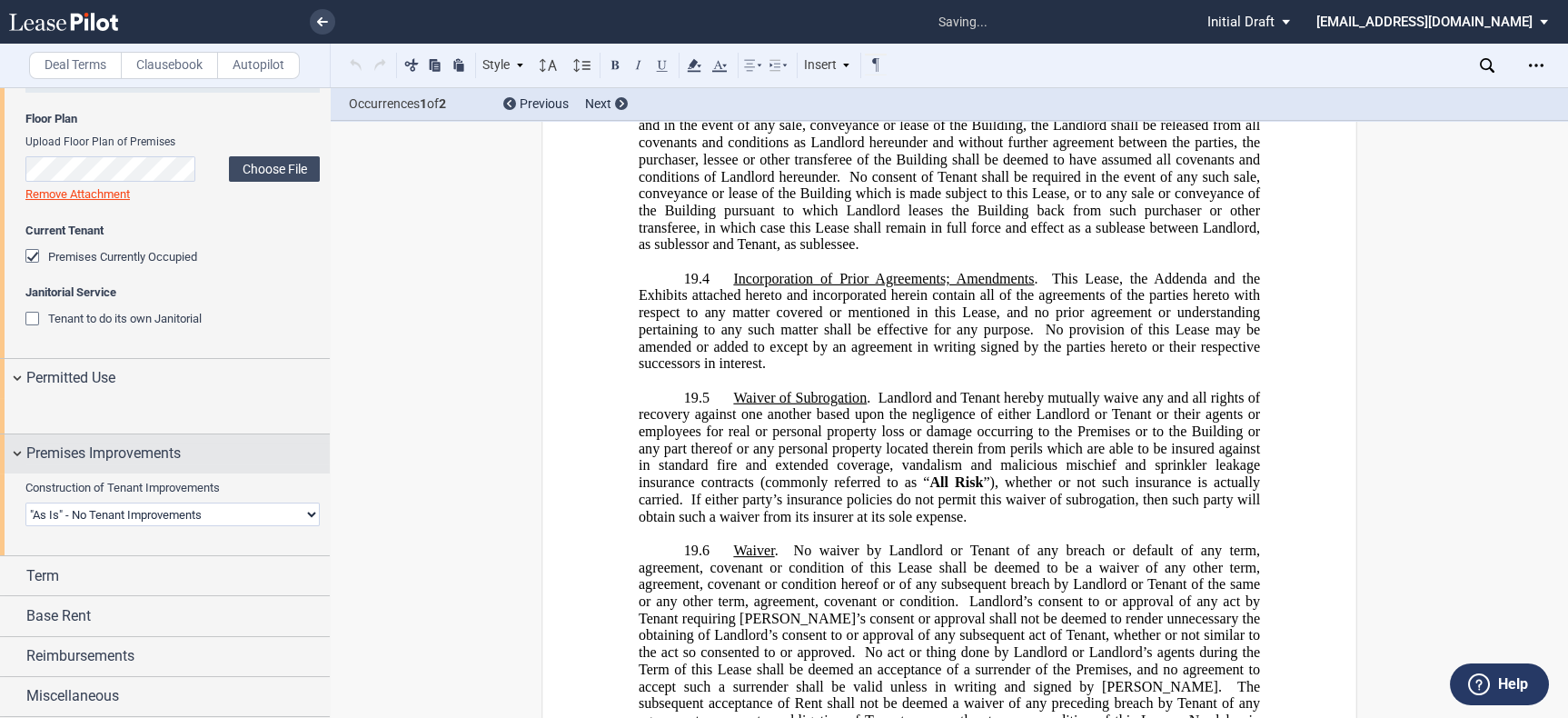
scroll to position [20605, 0]
